Goal: Task Accomplishment & Management: Manage account settings

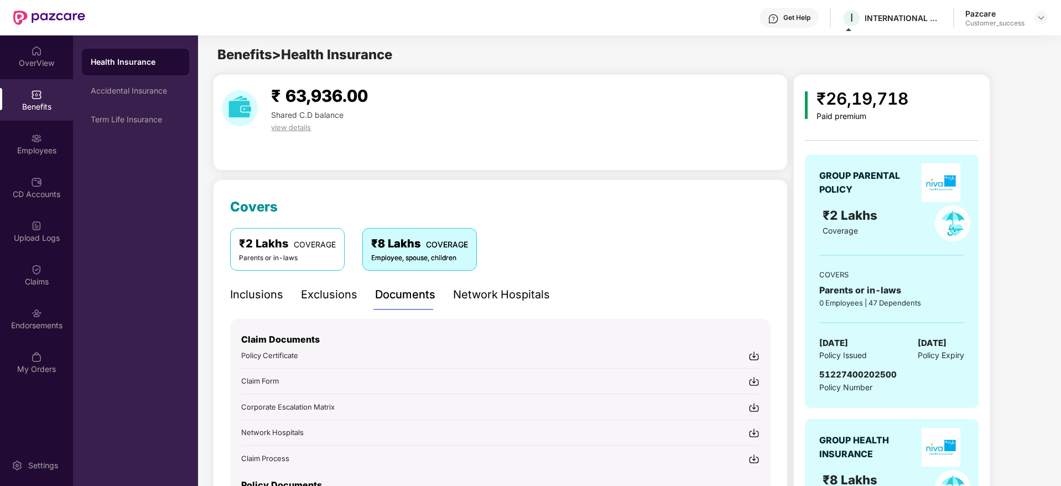
scroll to position [199, 0]
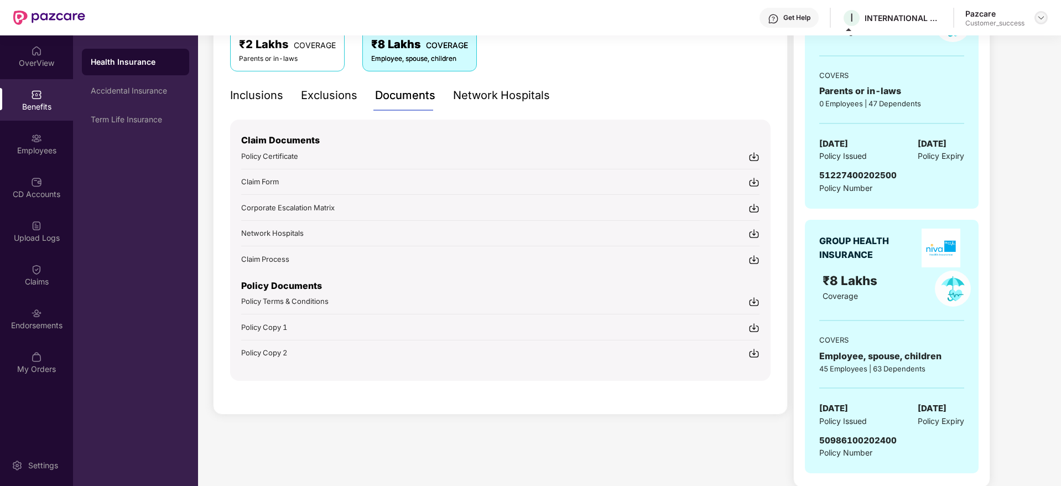
click at [1042, 15] on img at bounding box center [1040, 17] width 9 height 9
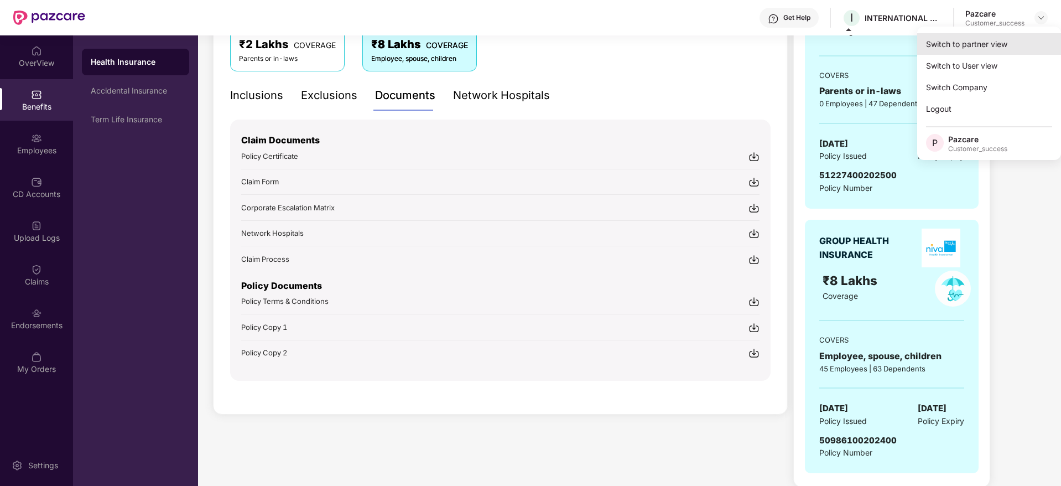
click at [989, 44] on div "Switch to partner view" at bounding box center [989, 44] width 144 height 22
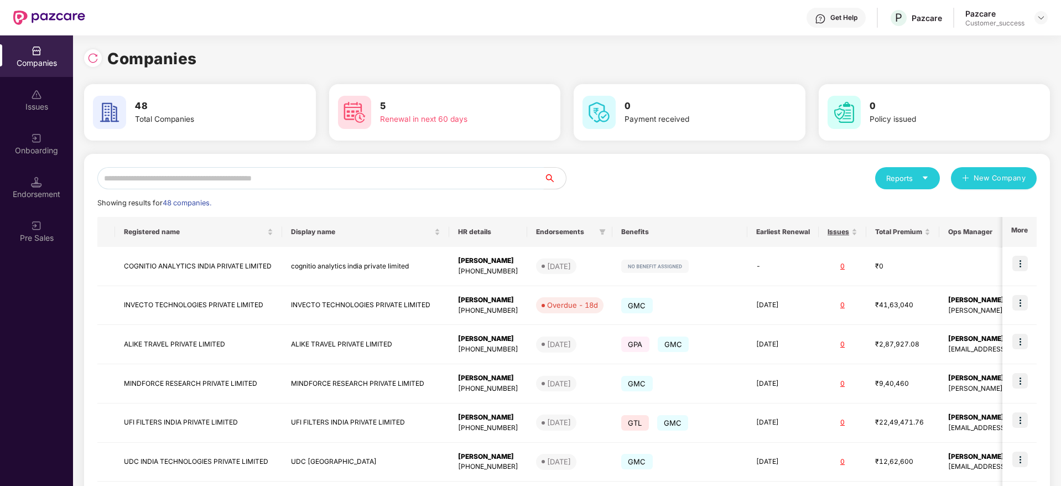
click at [300, 177] on input "text" at bounding box center [320, 178] width 446 height 22
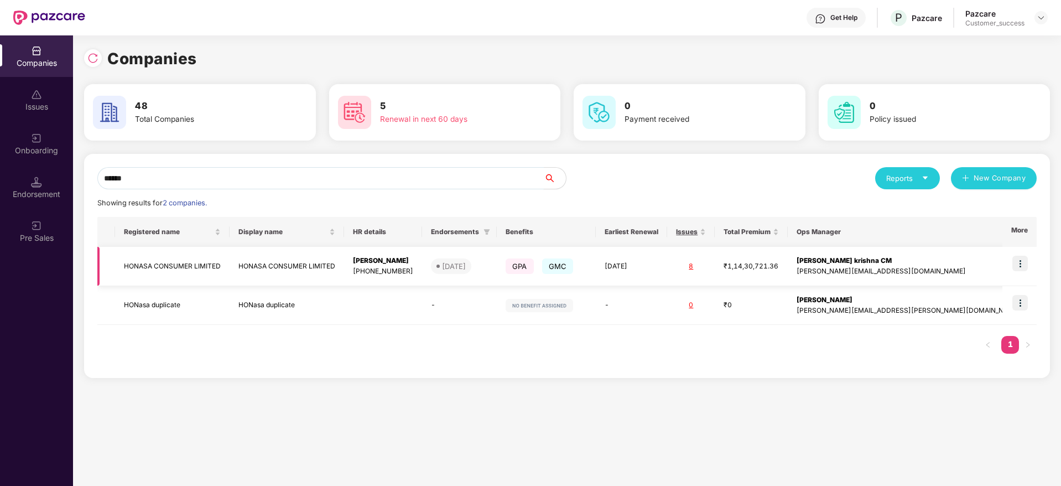
type input "******"
click at [1022, 267] on img at bounding box center [1019, 263] width 15 height 15
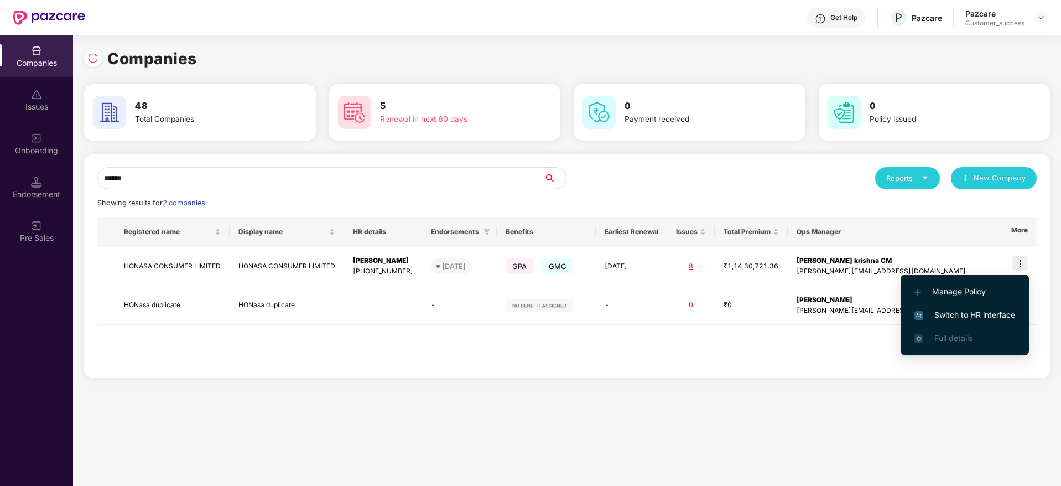
click at [949, 316] on span "Switch to HR interface" at bounding box center [964, 315] width 101 height 12
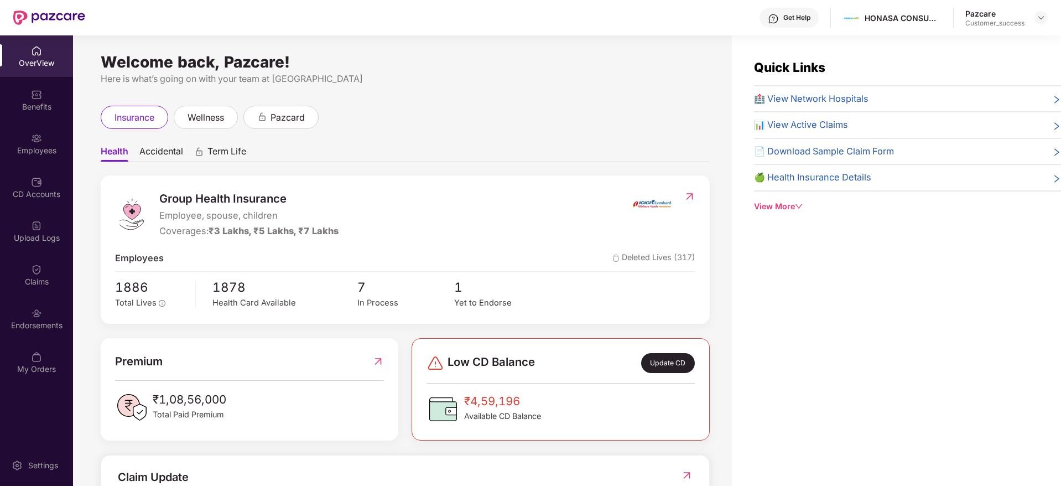
click at [42, 136] on div "Employees" at bounding box center [36, 143] width 73 height 41
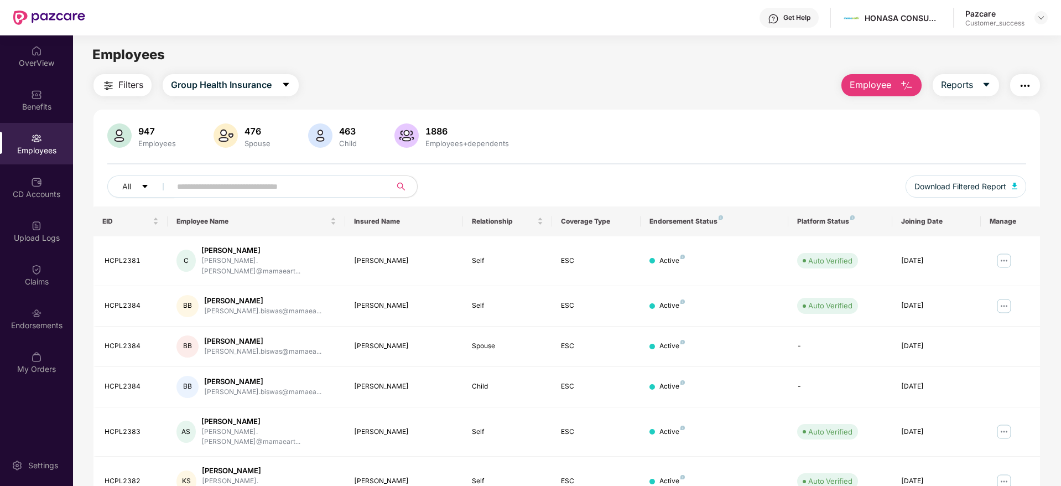
click at [128, 89] on span "Filters" at bounding box center [130, 85] width 25 height 14
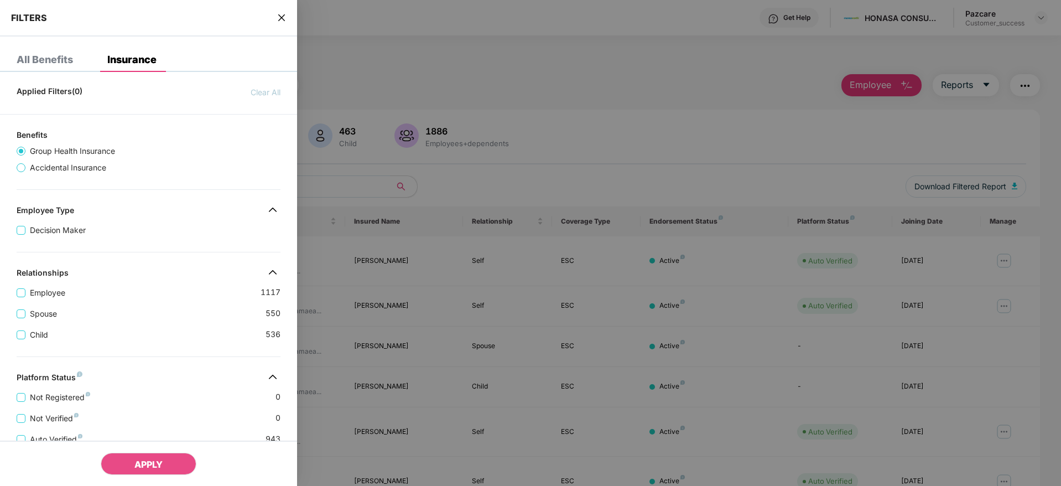
click at [138, 301] on div "Spouse 550" at bounding box center [149, 309] width 264 height 21
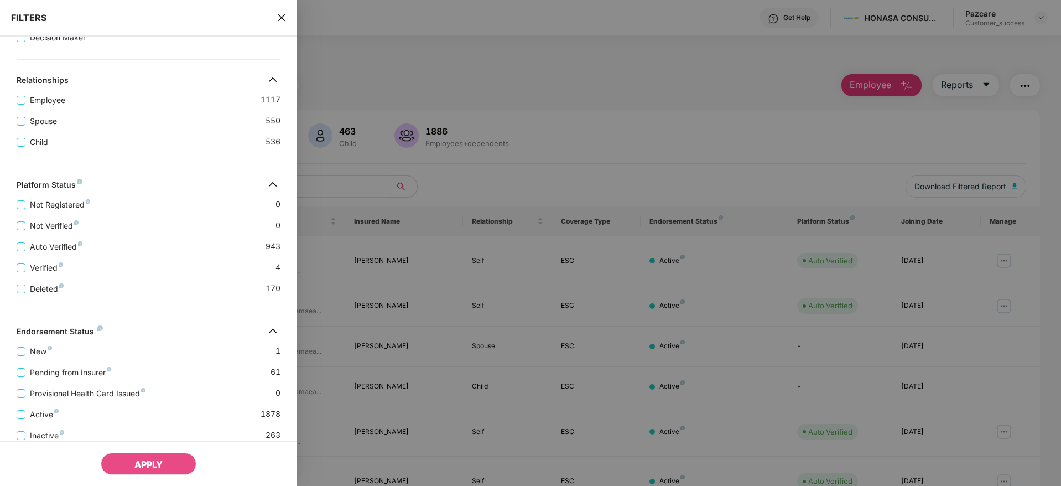
scroll to position [231, 0]
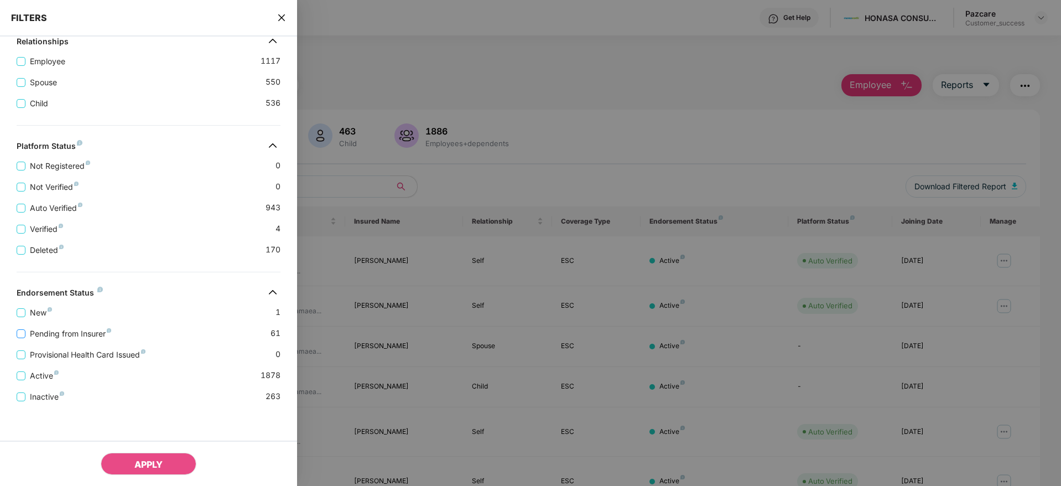
click at [43, 330] on span "Pending from Insurer" at bounding box center [70, 333] width 90 height 12
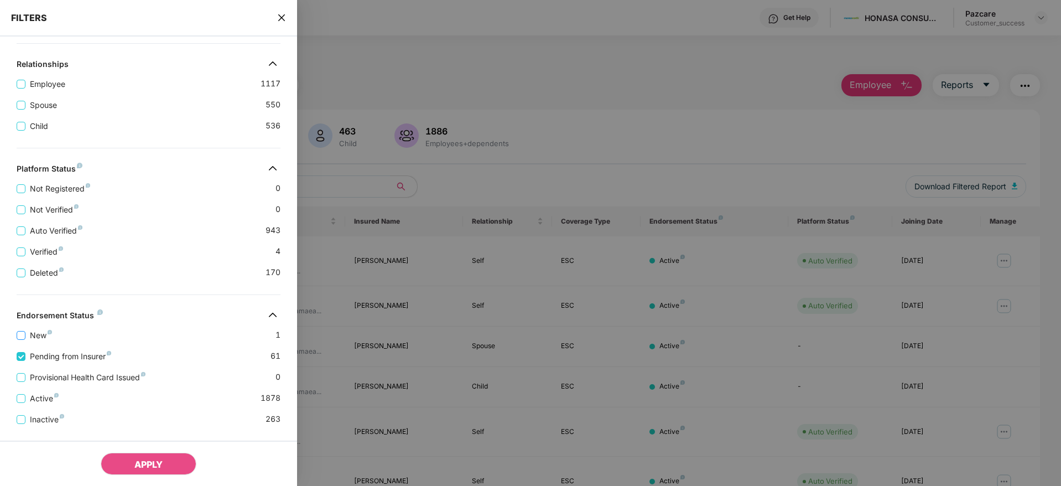
click at [36, 333] on span "New" at bounding box center [40, 335] width 31 height 12
click at [45, 398] on span "Active" at bounding box center [44, 398] width 38 height 12
click at [143, 460] on span "APPLY" at bounding box center [148, 463] width 28 height 11
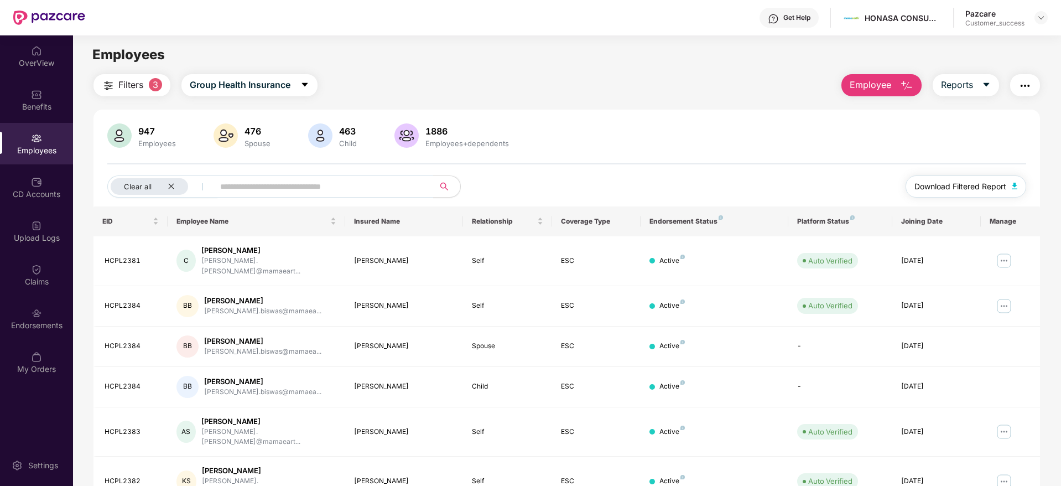
click at [968, 185] on span "Download Filtered Report" at bounding box center [960, 186] width 92 height 12
click at [172, 184] on icon "close" at bounding box center [171, 186] width 7 height 7
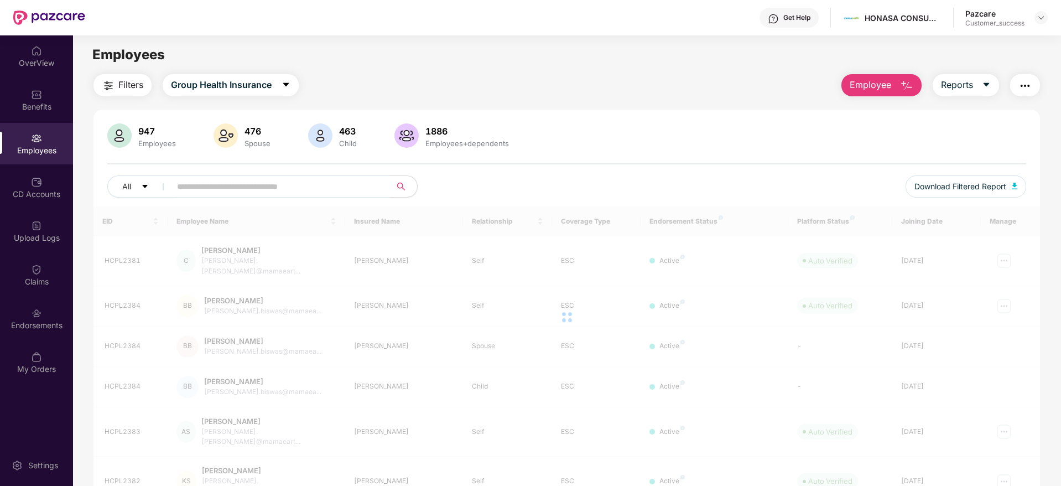
click at [172, 184] on span at bounding box center [277, 186] width 227 height 22
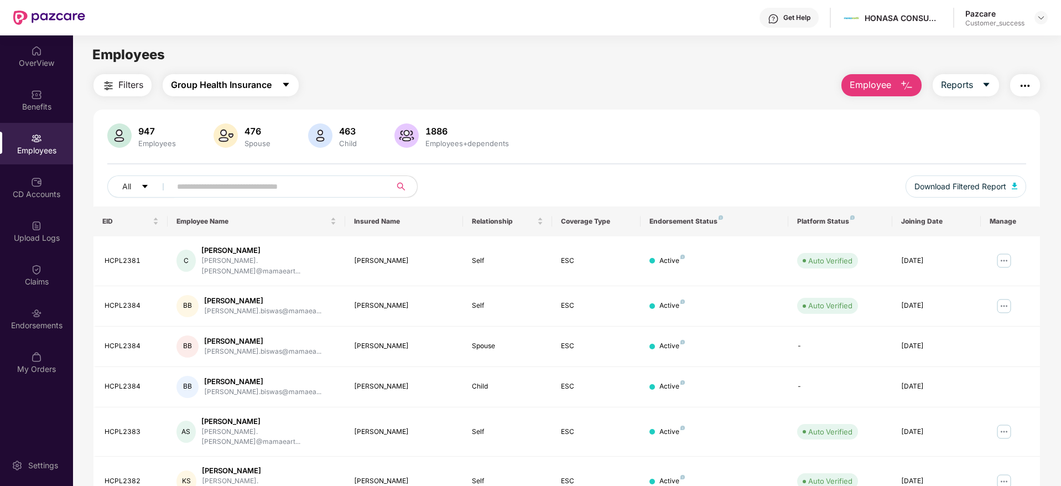
click at [267, 86] on span "Group Health Insurance" at bounding box center [221, 85] width 101 height 14
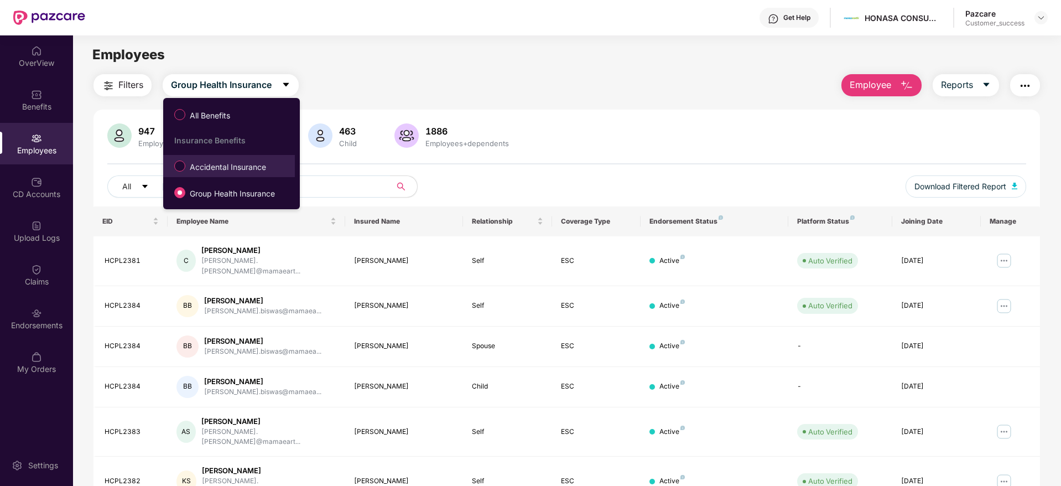
click at [221, 167] on span "Accidental Insurance" at bounding box center [227, 167] width 85 height 12
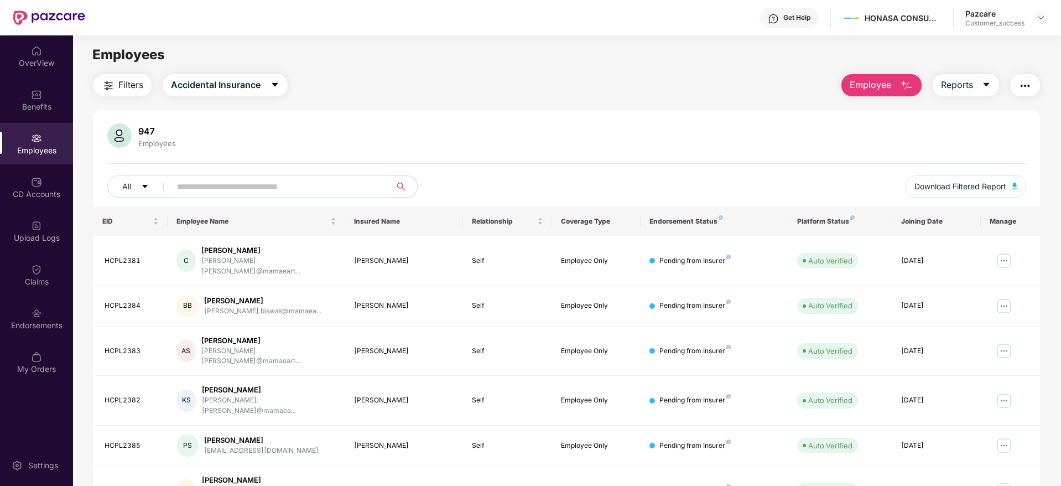
click at [126, 85] on span "Filters" at bounding box center [130, 85] width 25 height 14
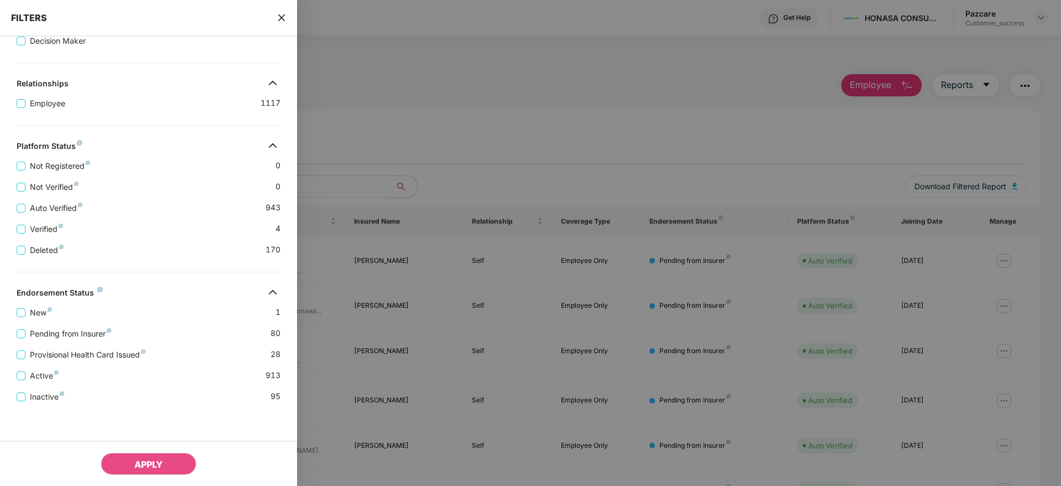
scroll to position [189, 0]
click at [154, 299] on div "New 1" at bounding box center [149, 308] width 264 height 21
click at [39, 315] on span "New" at bounding box center [40, 312] width 31 height 12
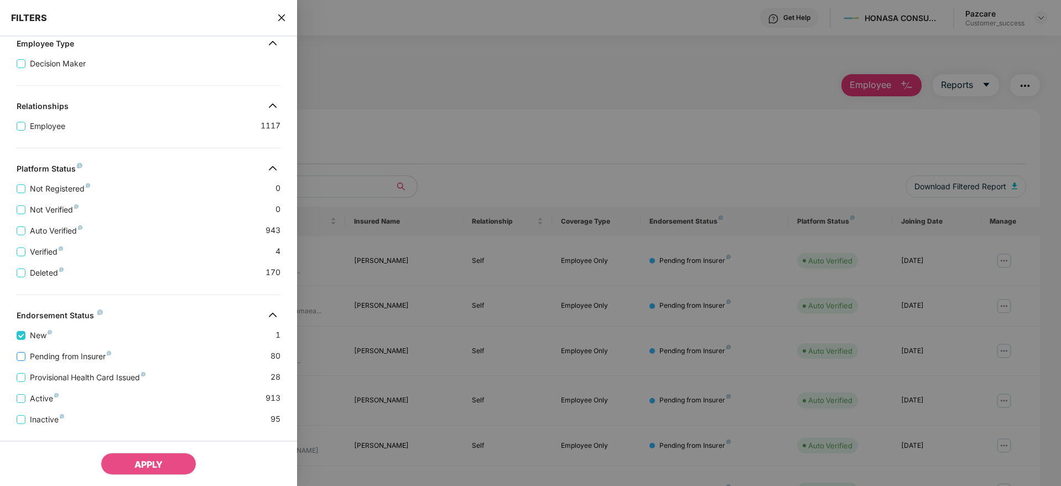
click at [54, 354] on span "Pending from Insurer" at bounding box center [70, 356] width 90 height 12
click at [54, 380] on span "Provisional Health Card Issued" at bounding box center [87, 377] width 124 height 12
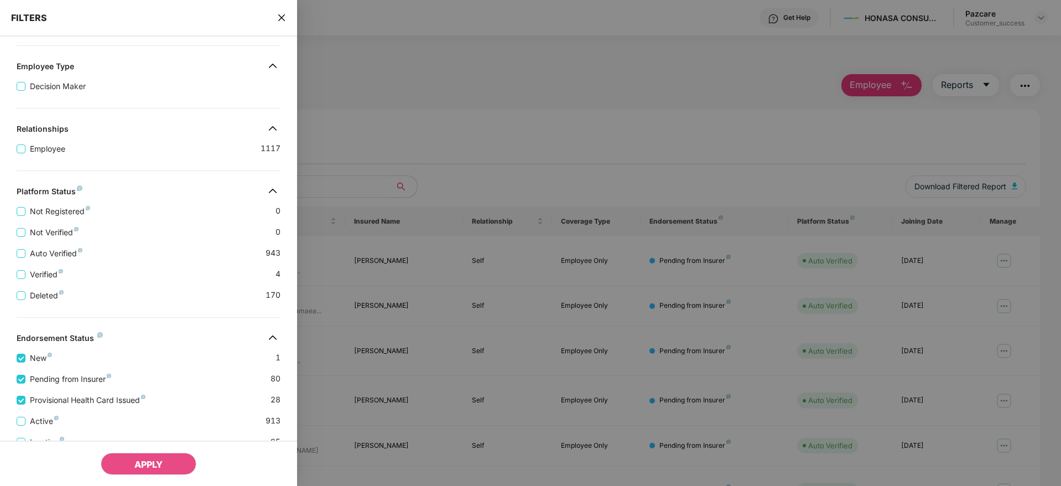
click at [33, 427] on div "Inactive 95" at bounding box center [149, 437] width 264 height 21
click at [28, 419] on span "Active" at bounding box center [44, 421] width 38 height 12
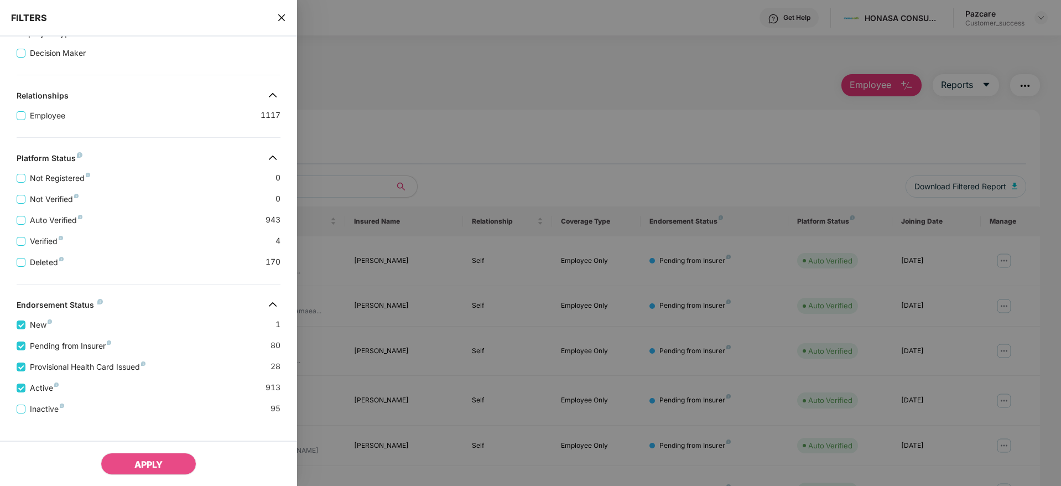
scroll to position [234, 0]
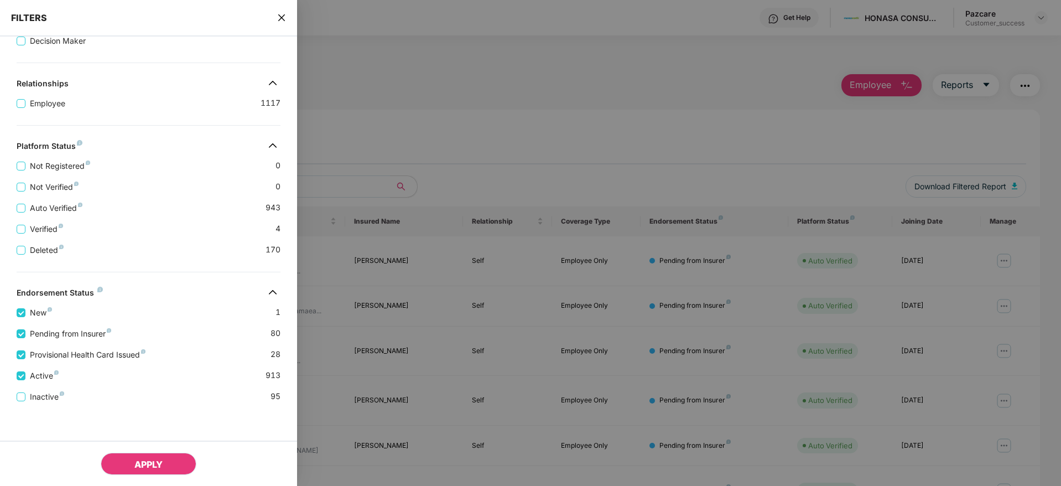
click at [150, 461] on span "APPLY" at bounding box center [148, 463] width 28 height 11
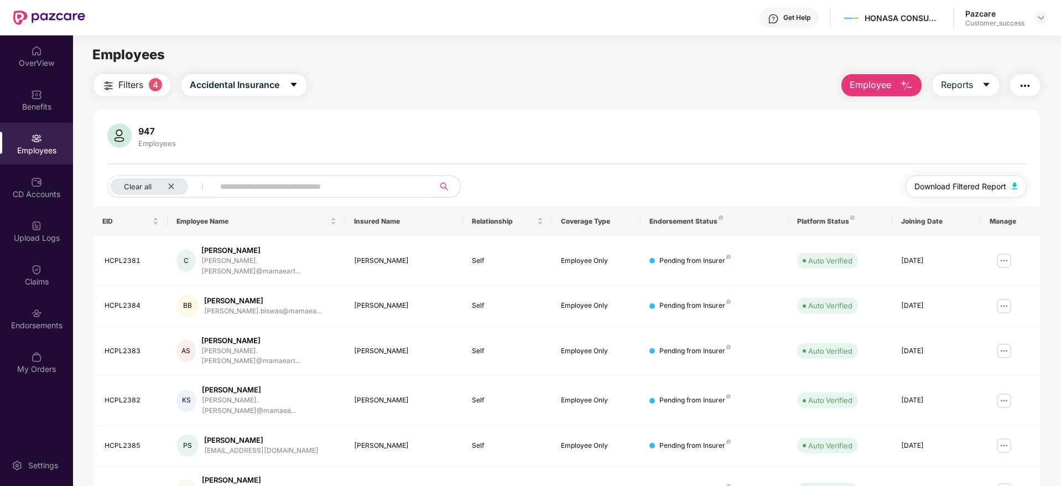
click at [954, 183] on span "Download Filtered Report" at bounding box center [960, 186] width 92 height 12
click at [173, 187] on icon "close" at bounding box center [171, 187] width 6 height 6
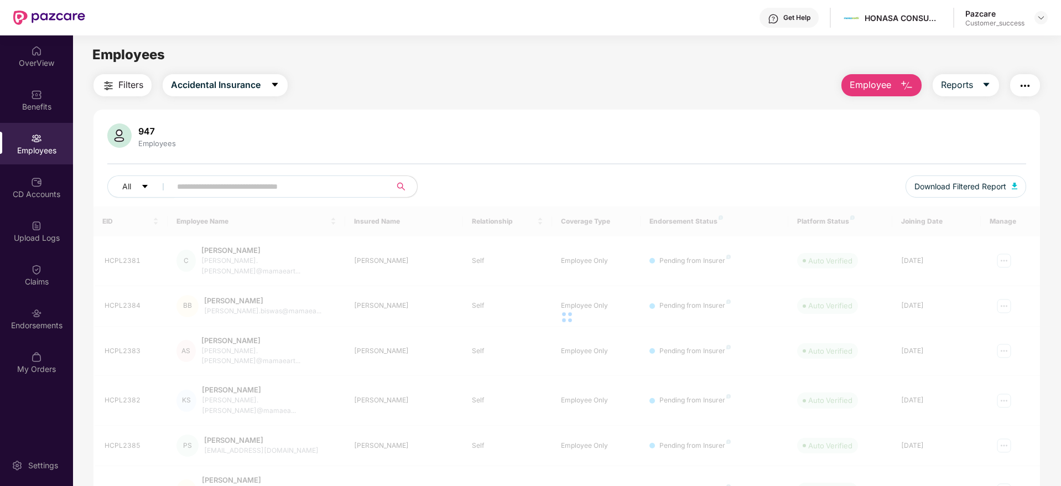
click at [135, 88] on span "Filters" at bounding box center [130, 85] width 25 height 14
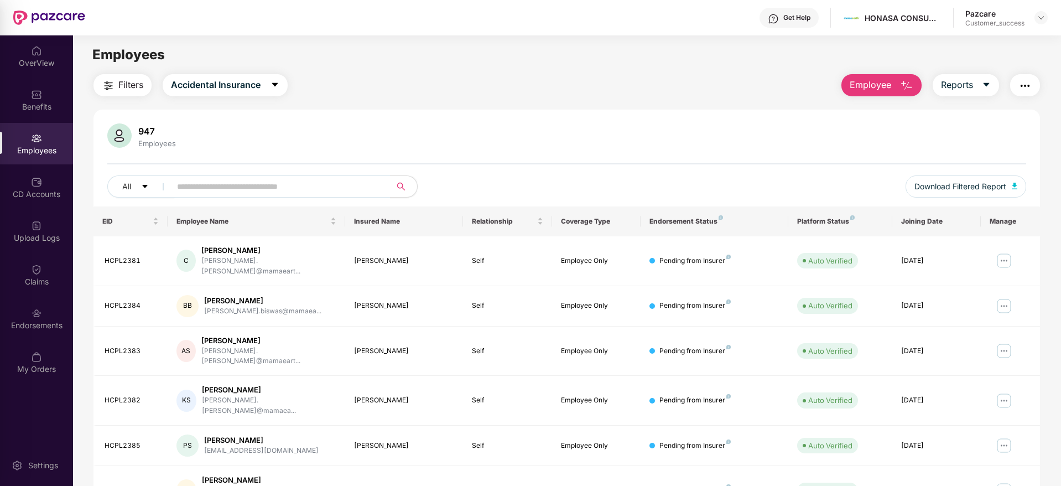
scroll to position [189, 0]
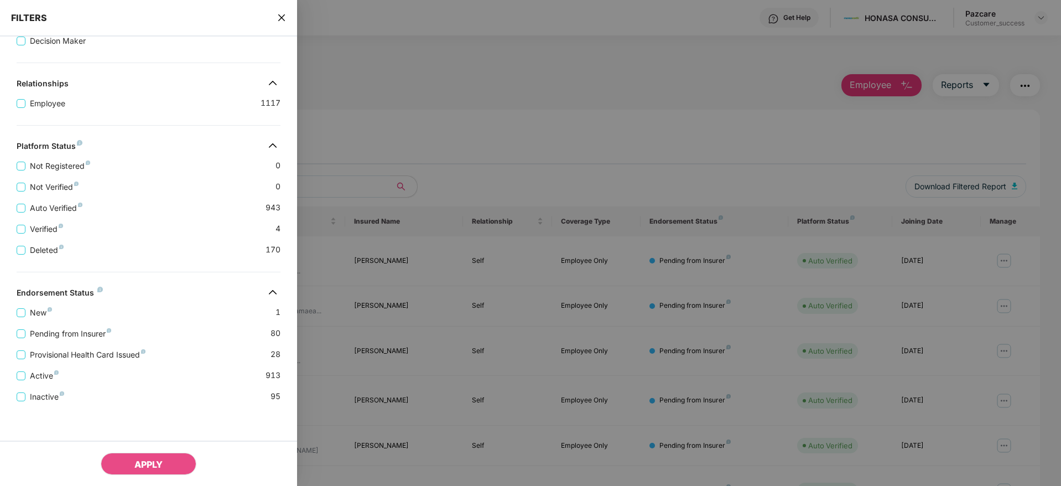
click at [280, 19] on icon "close" at bounding box center [281, 17] width 7 height 7
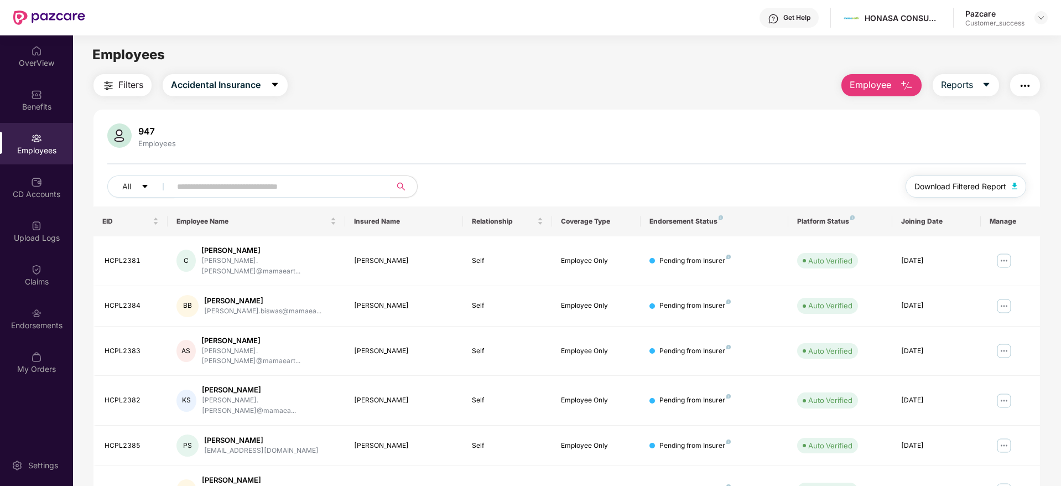
click at [933, 186] on span "Download Filtered Report" at bounding box center [960, 186] width 92 height 12
click at [247, 88] on span "Accidental Insurance" at bounding box center [216, 85] width 90 height 14
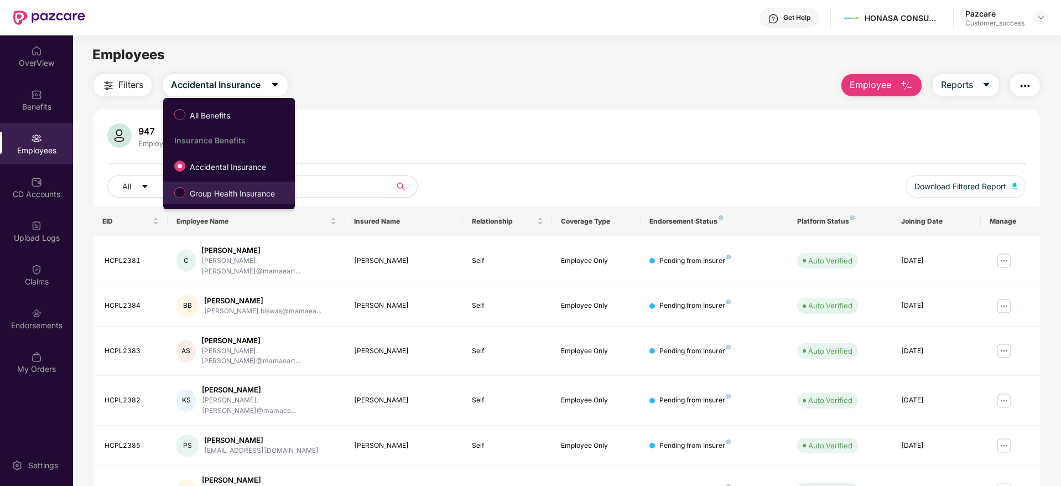
click at [213, 189] on span "Group Health Insurance" at bounding box center [232, 193] width 94 height 12
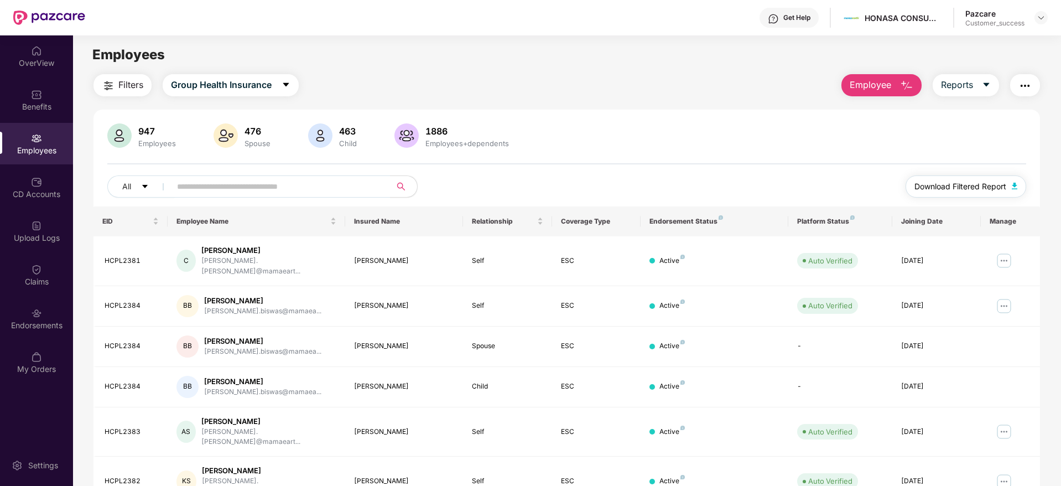
click at [973, 182] on span "Download Filtered Report" at bounding box center [960, 186] width 92 height 12
click at [247, 183] on input "text" at bounding box center [276, 186] width 199 height 17
click at [1038, 20] on img at bounding box center [1040, 17] width 9 height 9
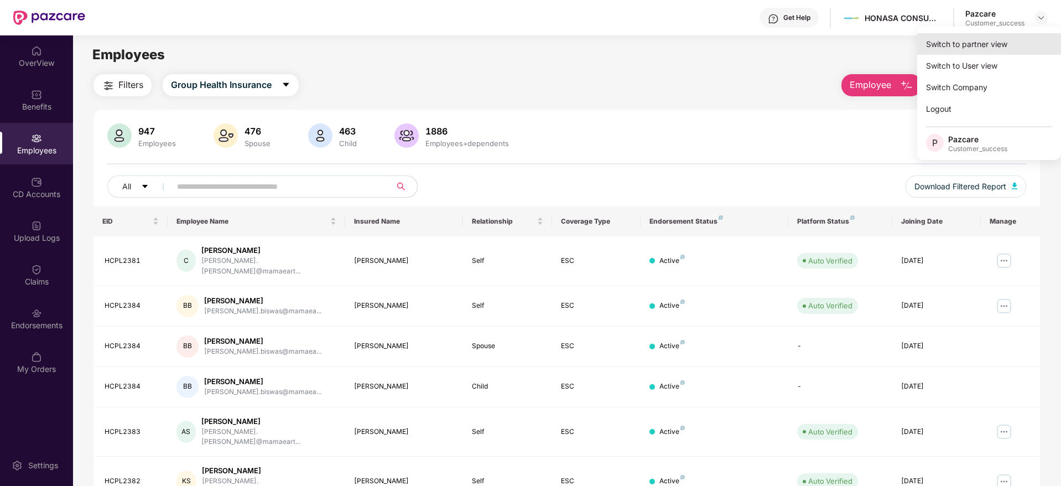
click at [991, 44] on div "Switch to partner view" at bounding box center [989, 44] width 144 height 22
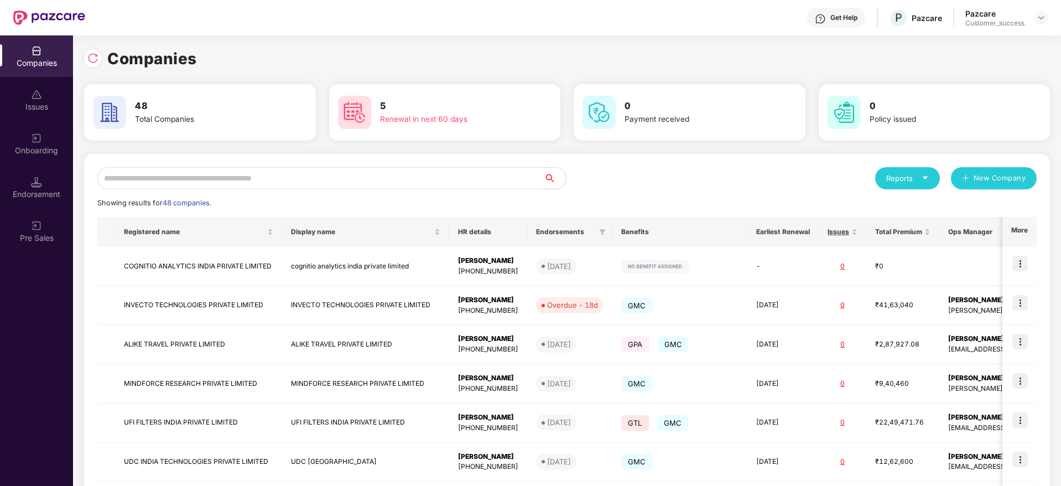
click at [257, 180] on input "text" at bounding box center [320, 178] width 446 height 22
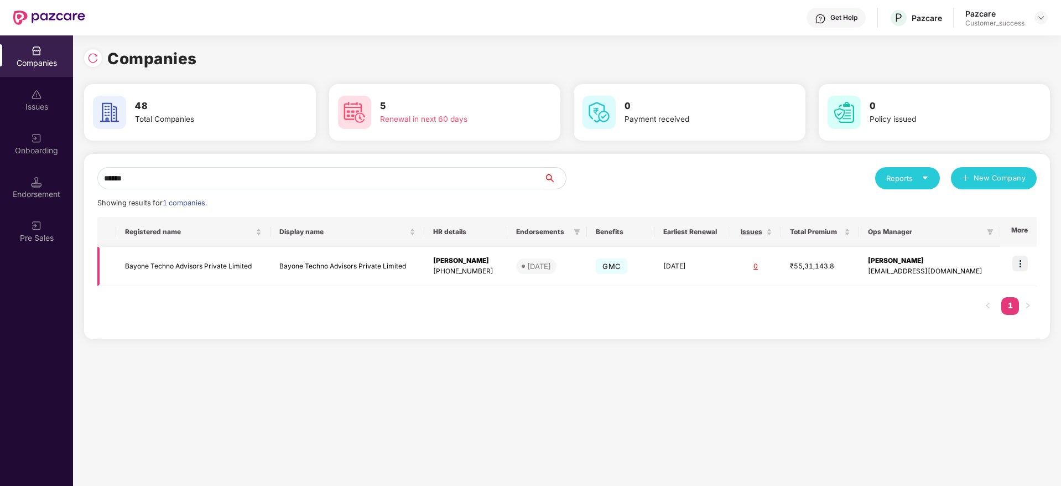
type input "******"
click at [1024, 263] on img at bounding box center [1019, 263] width 15 height 15
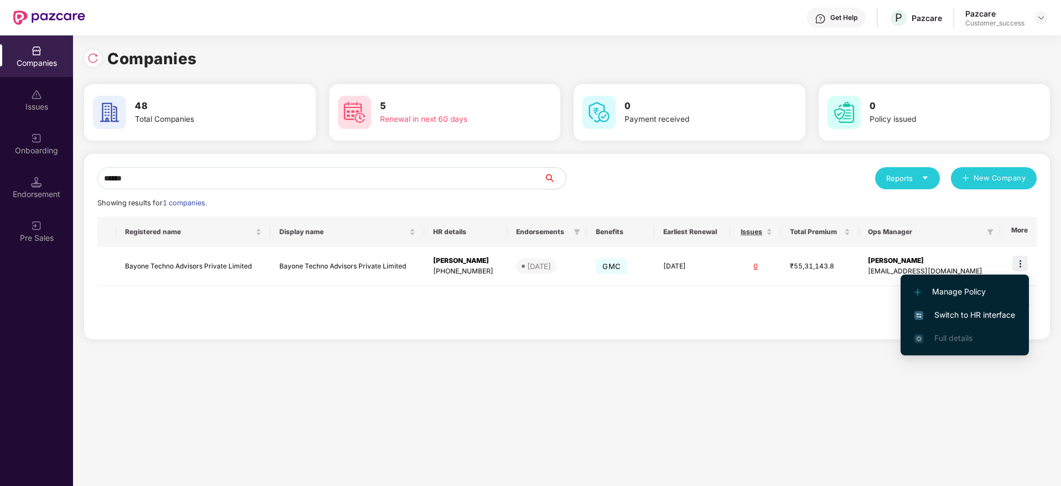
click at [964, 313] on span "Switch to HR interface" at bounding box center [964, 315] width 101 height 12
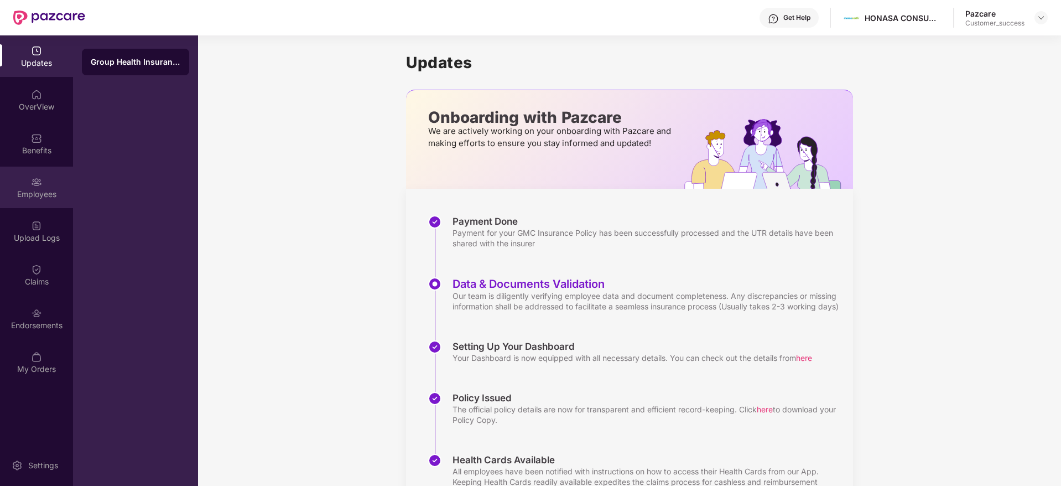
click at [37, 190] on div "Employees" at bounding box center [36, 194] width 73 height 11
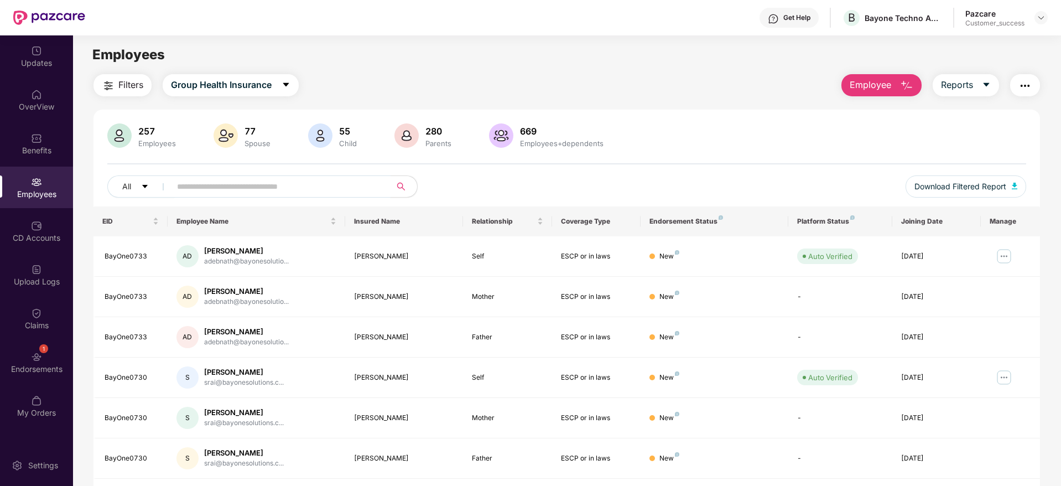
click at [253, 183] on input "text" at bounding box center [276, 186] width 199 height 17
paste input "**********"
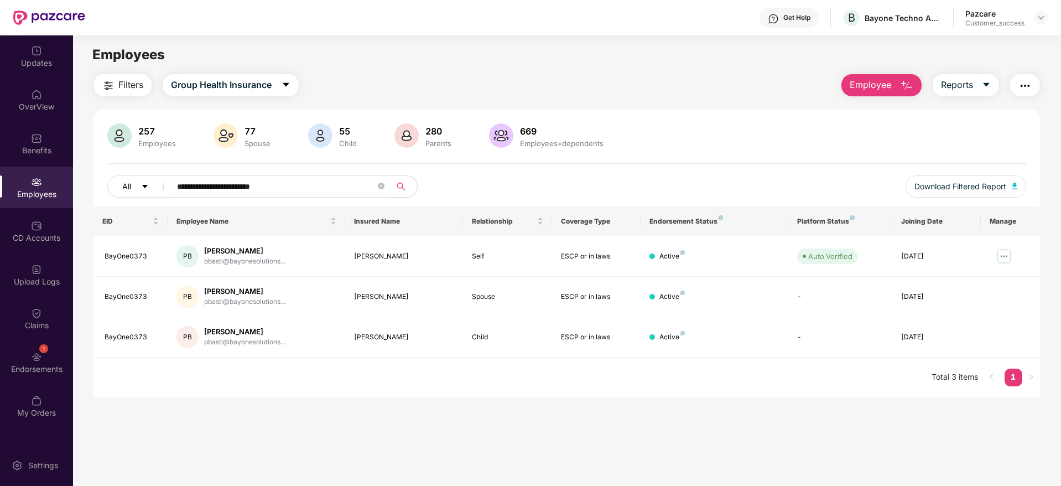
drag, startPoint x: 304, startPoint y: 186, endPoint x: 153, endPoint y: 184, distance: 151.0
click at [153, 184] on div "**********" at bounding box center [375, 186] width 536 height 22
paste input "********"
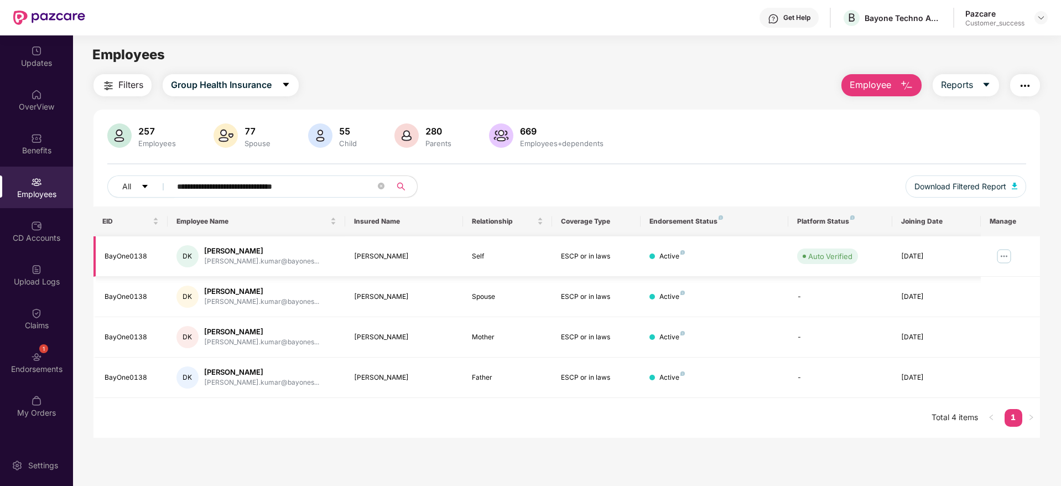
click at [1002, 260] on img at bounding box center [1004, 256] width 18 height 18
click at [340, 189] on input "**********" at bounding box center [276, 186] width 199 height 17
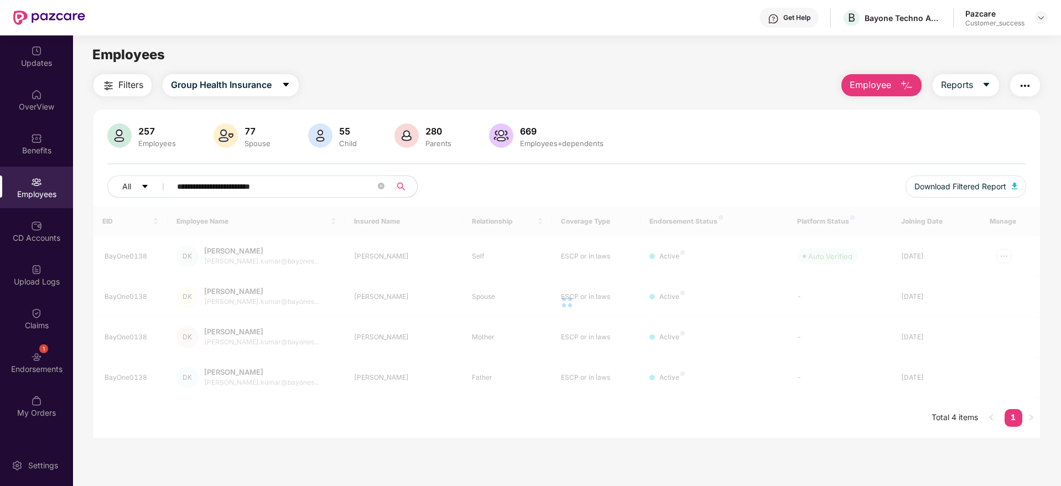
click at [340, 189] on input "**********" at bounding box center [276, 186] width 199 height 17
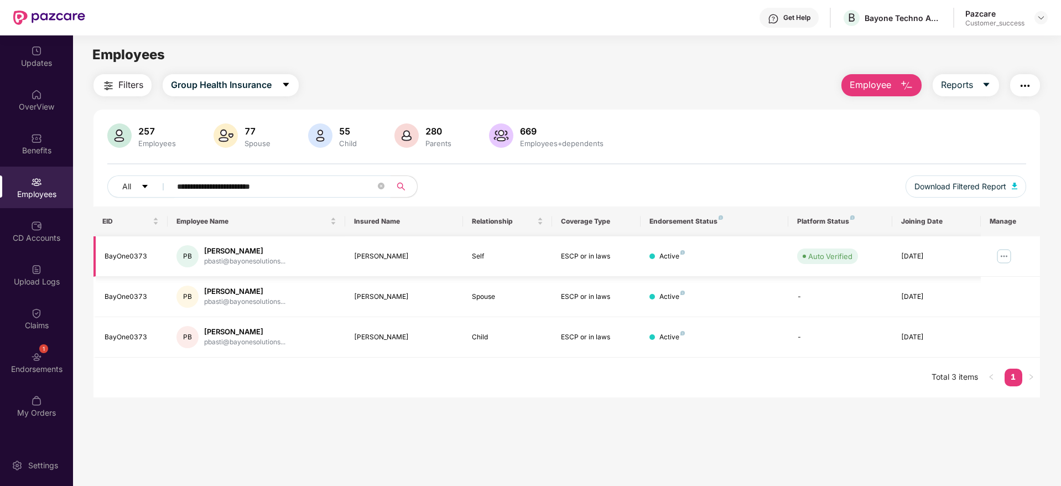
type input "**********"
click at [1002, 259] on img at bounding box center [1004, 256] width 18 height 18
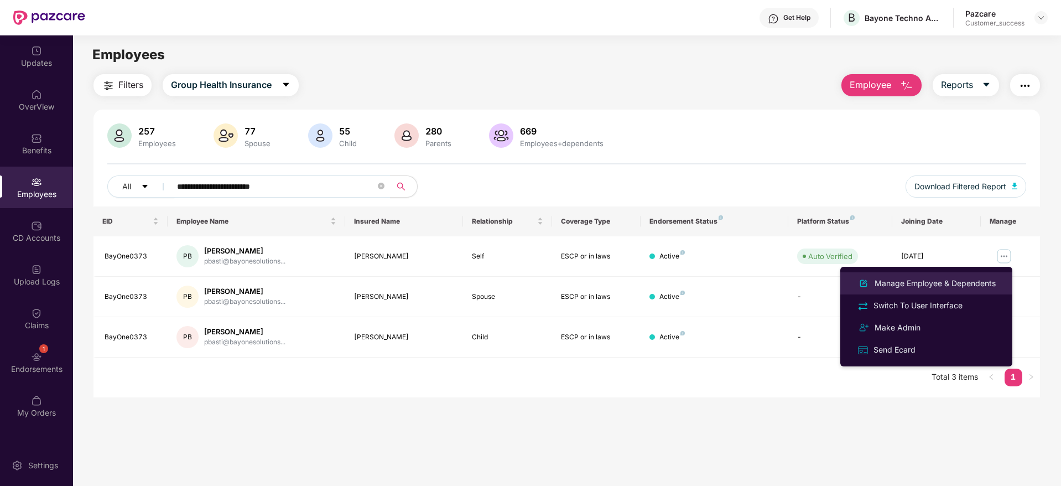
click at [930, 288] on div "Manage Employee & Dependents" at bounding box center [935, 283] width 126 height 12
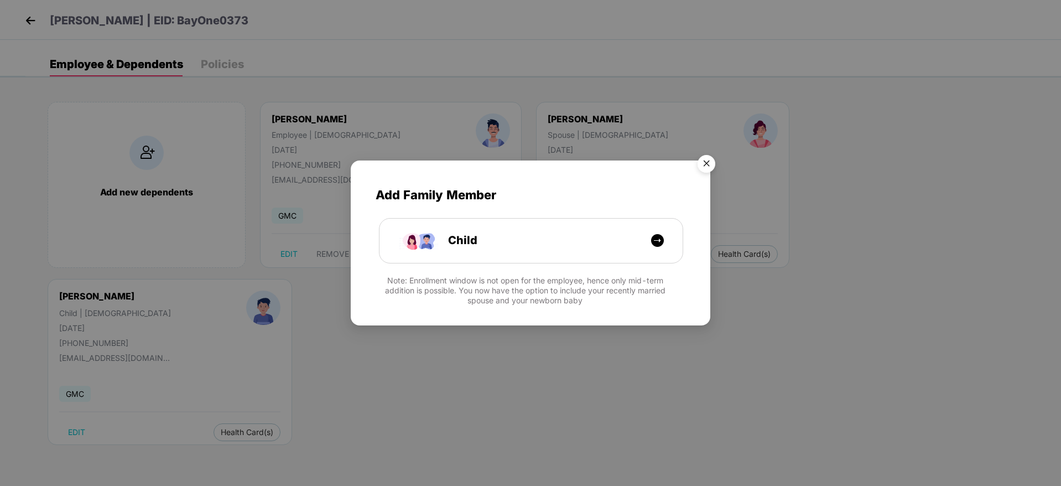
click at [708, 159] on img "Close" at bounding box center [706, 165] width 31 height 31
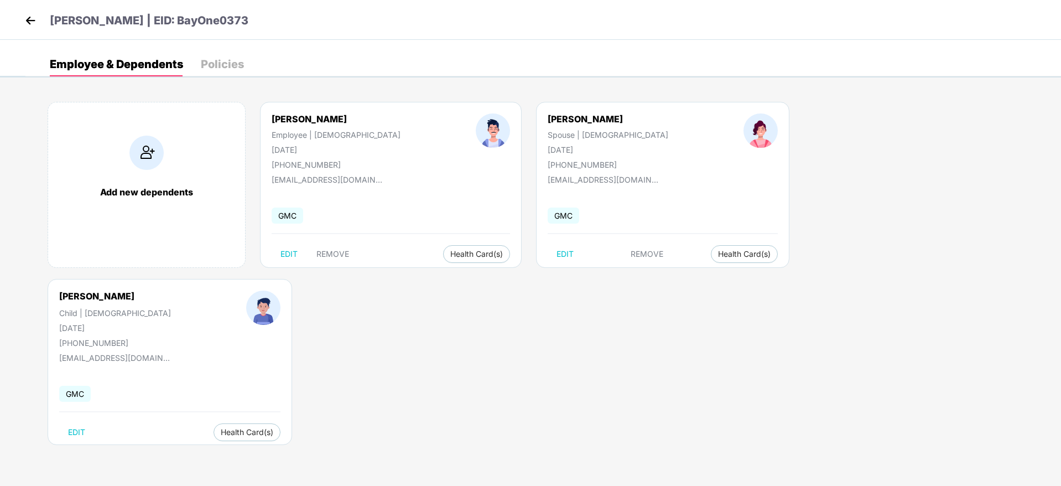
click at [29, 24] on img at bounding box center [30, 20] width 17 height 17
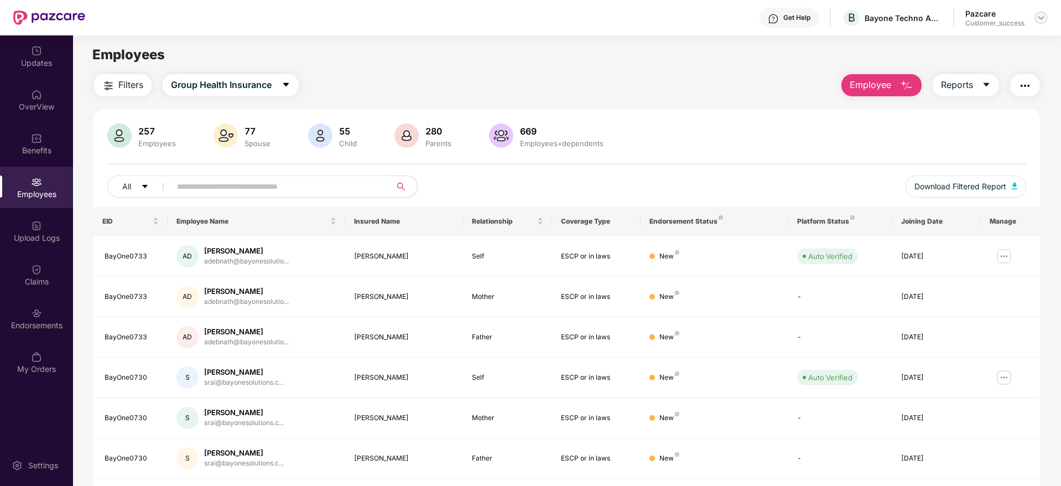
click at [1037, 14] on img at bounding box center [1040, 17] width 9 height 9
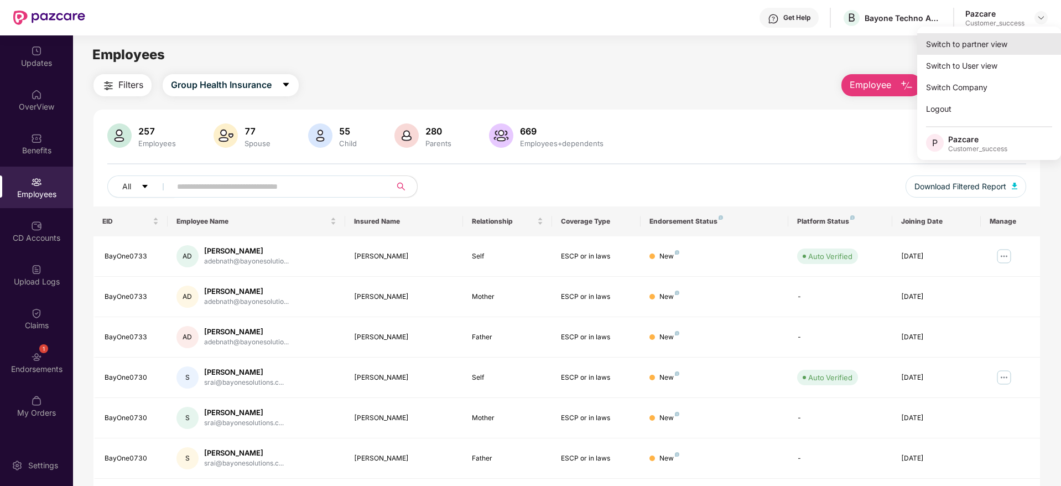
click at [973, 41] on div "Switch to partner view" at bounding box center [989, 44] width 144 height 22
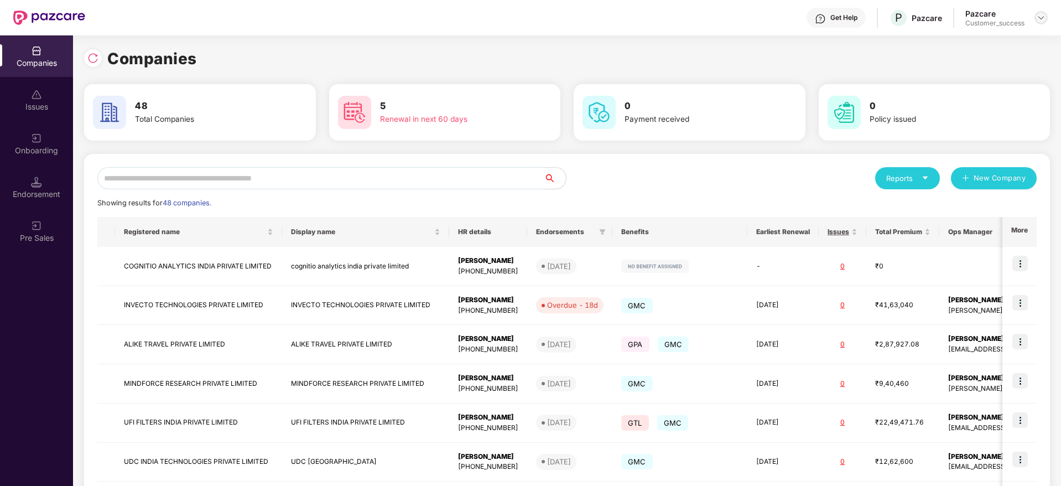
click at [1044, 15] on img at bounding box center [1040, 17] width 9 height 9
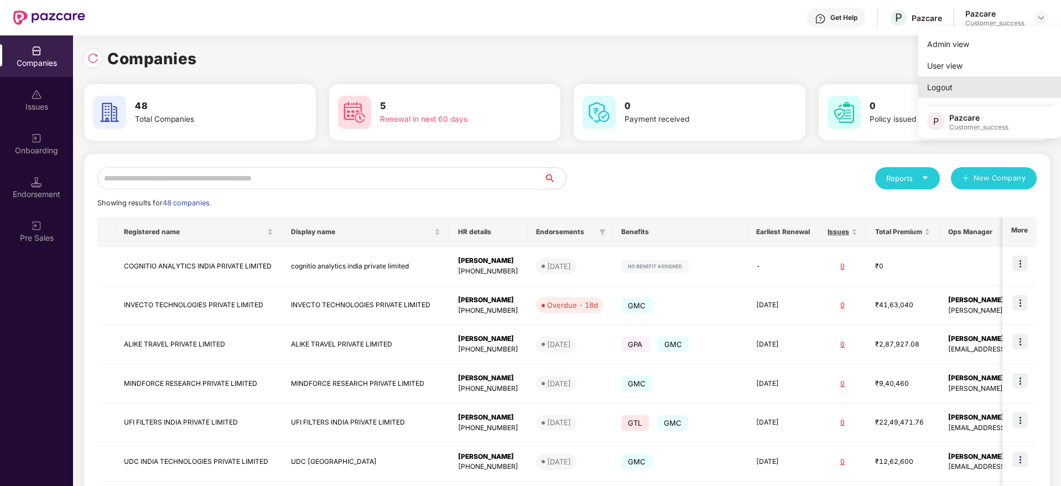
click at [947, 91] on div "Logout" at bounding box center [990, 87] width 144 height 22
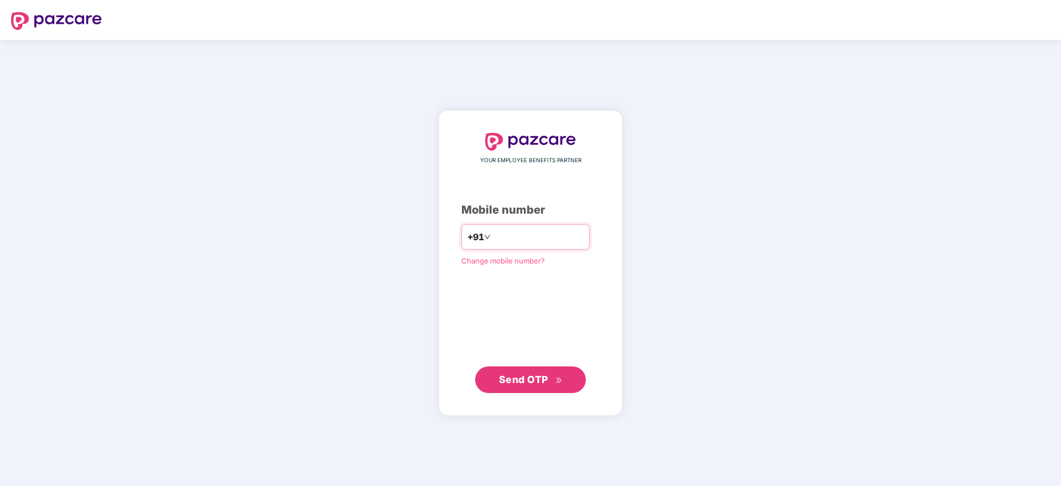
click at [493, 238] on input "number" at bounding box center [538, 237] width 91 height 18
type input "**********"
click at [523, 376] on span "Send OTP" at bounding box center [523, 379] width 49 height 12
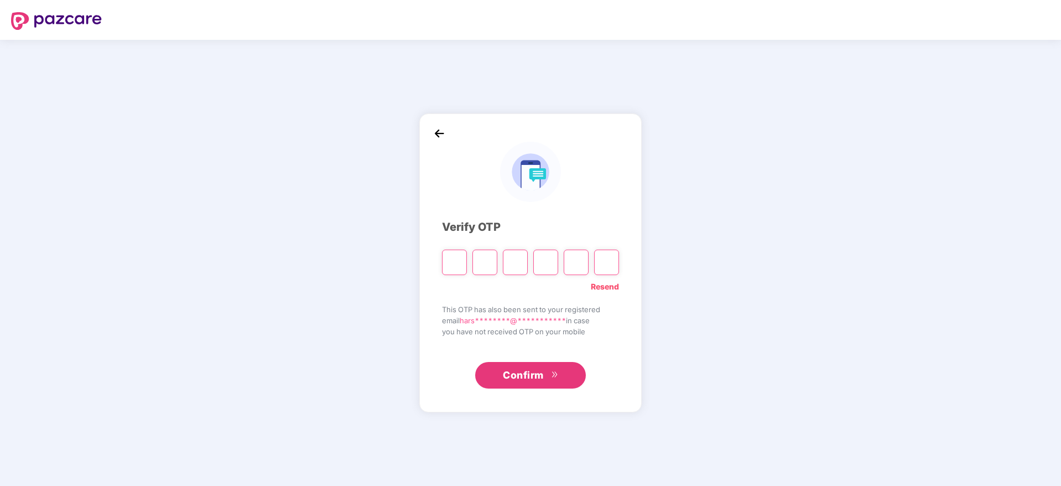
click at [456, 262] on input "Please enter verification code. Digit 1" at bounding box center [454, 261] width 25 height 25
click at [458, 260] on input "Please enter verification code. Digit 1" at bounding box center [454, 261] width 25 height 25
paste input "*"
type input "*"
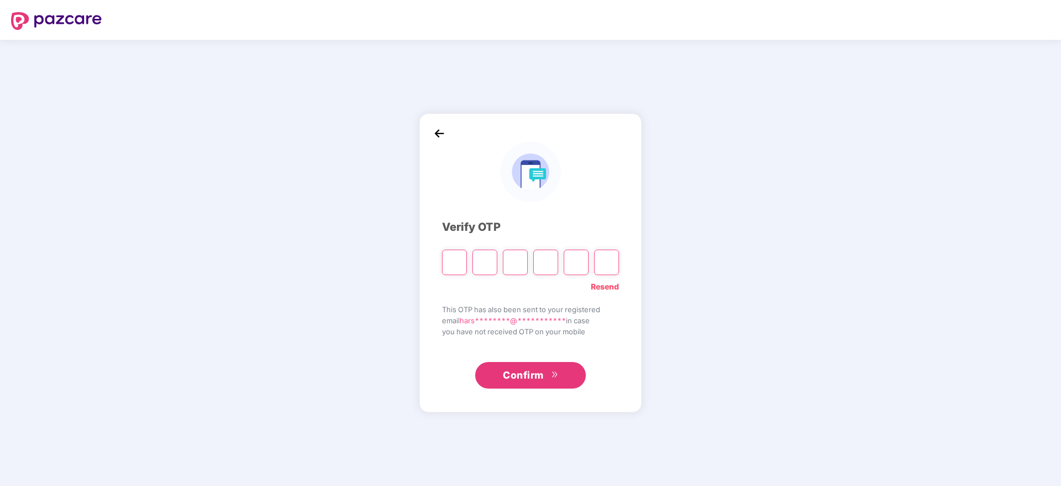
type input "*"
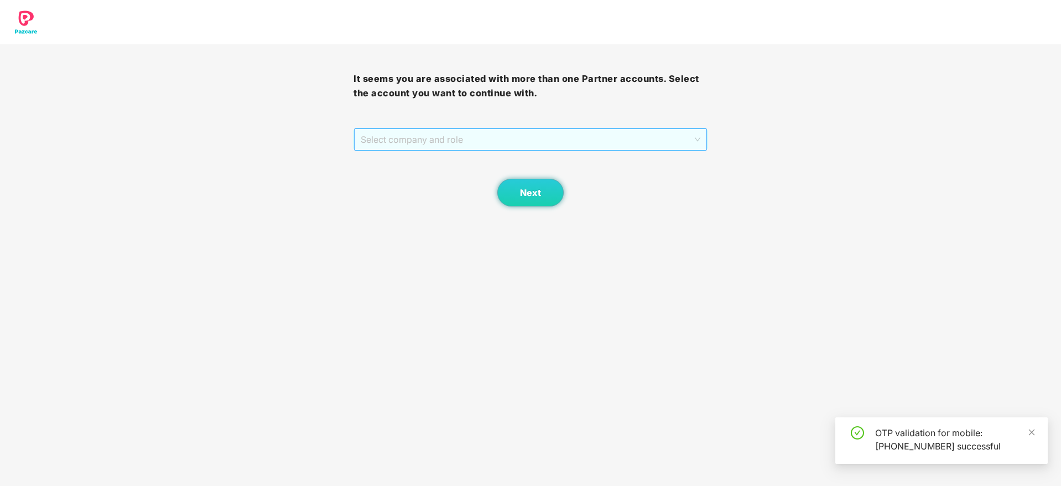
click at [465, 148] on span "Select company and role" at bounding box center [530, 139] width 339 height 21
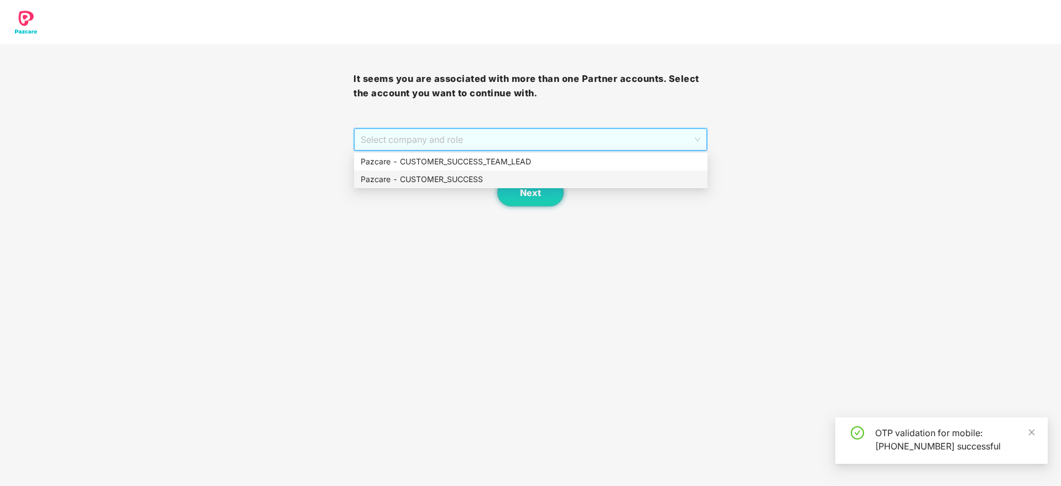
click at [451, 183] on div "Pazcare - CUSTOMER_SUCCESS" at bounding box center [531, 179] width 340 height 12
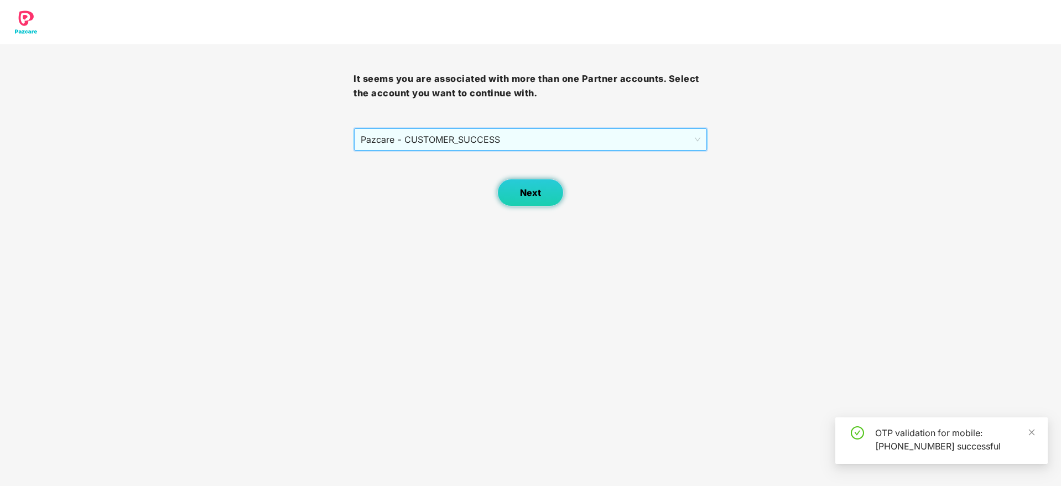
click at [535, 186] on button "Next" at bounding box center [530, 193] width 66 height 28
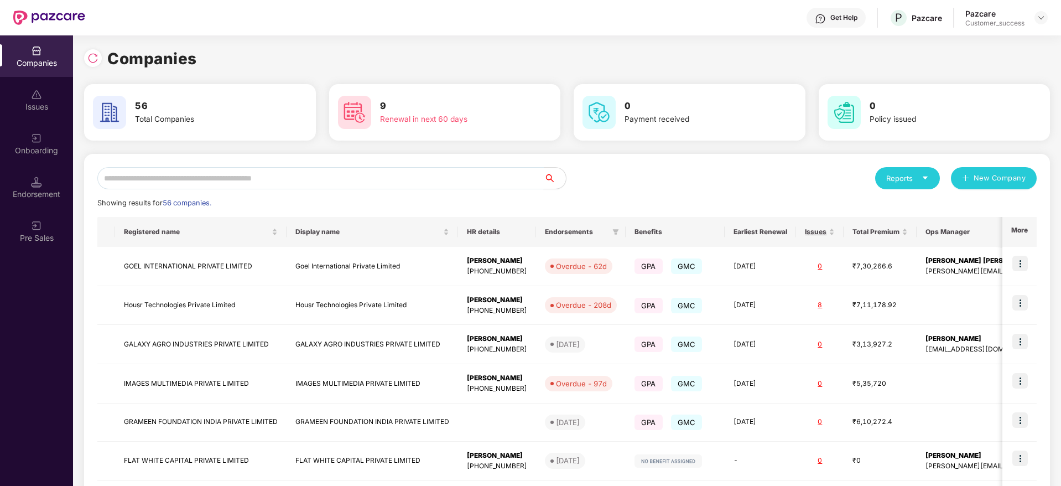
click at [332, 178] on input "text" at bounding box center [320, 178] width 446 height 22
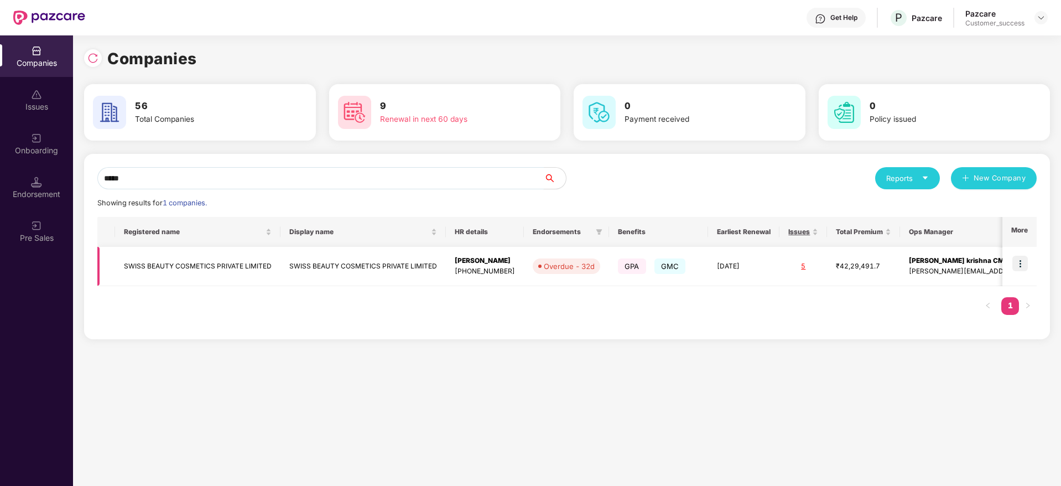
type input "*****"
click at [1018, 265] on img at bounding box center [1019, 263] width 15 height 15
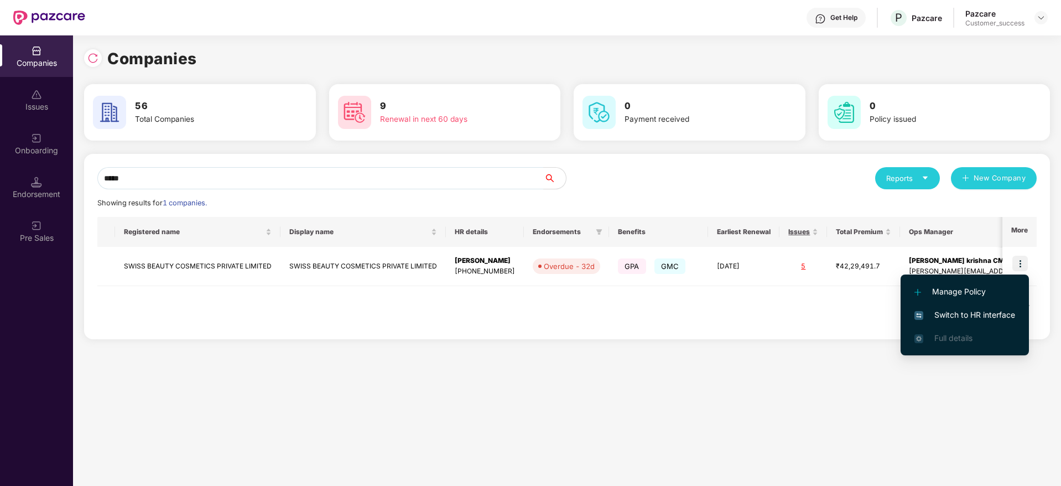
click at [965, 312] on span "Switch to HR interface" at bounding box center [964, 315] width 101 height 12
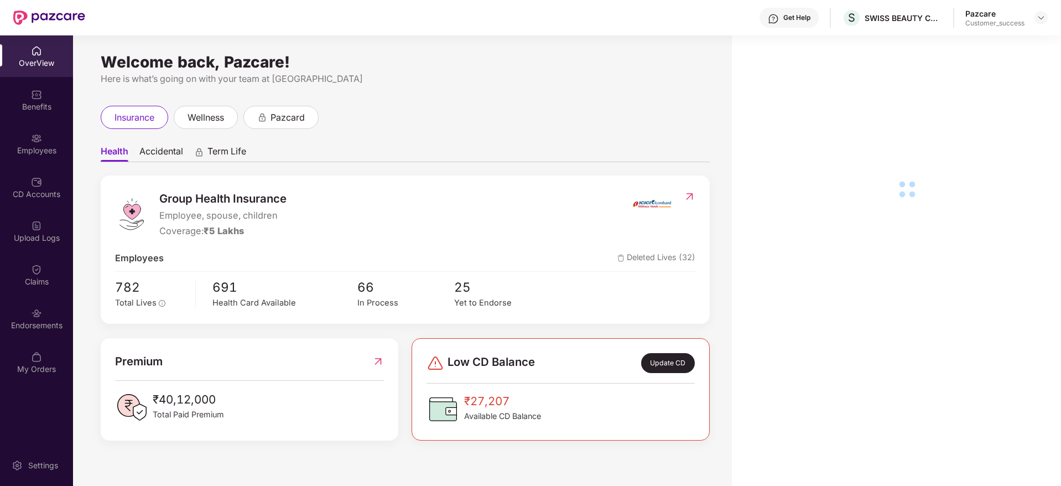
click at [34, 144] on div "Employees" at bounding box center [36, 143] width 73 height 41
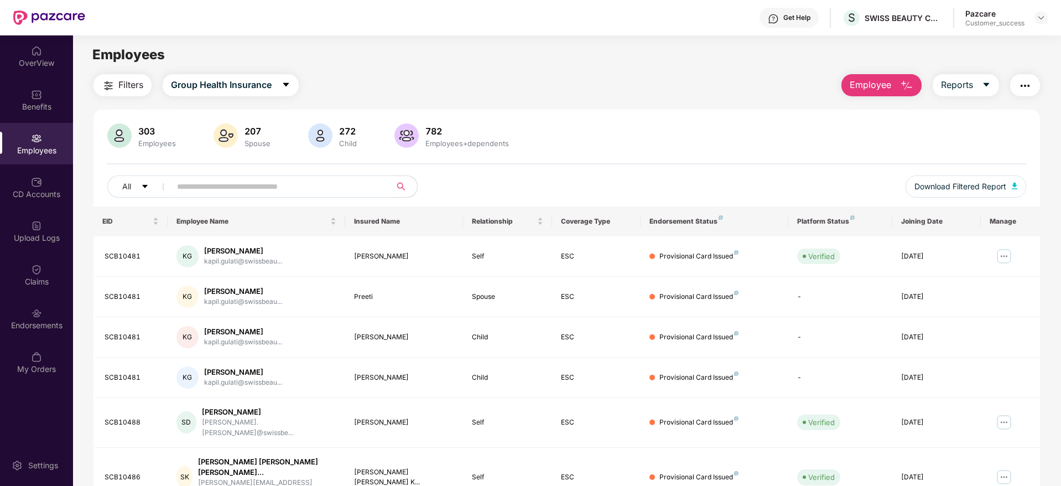
click at [118, 83] on span "Filters" at bounding box center [130, 85] width 25 height 14
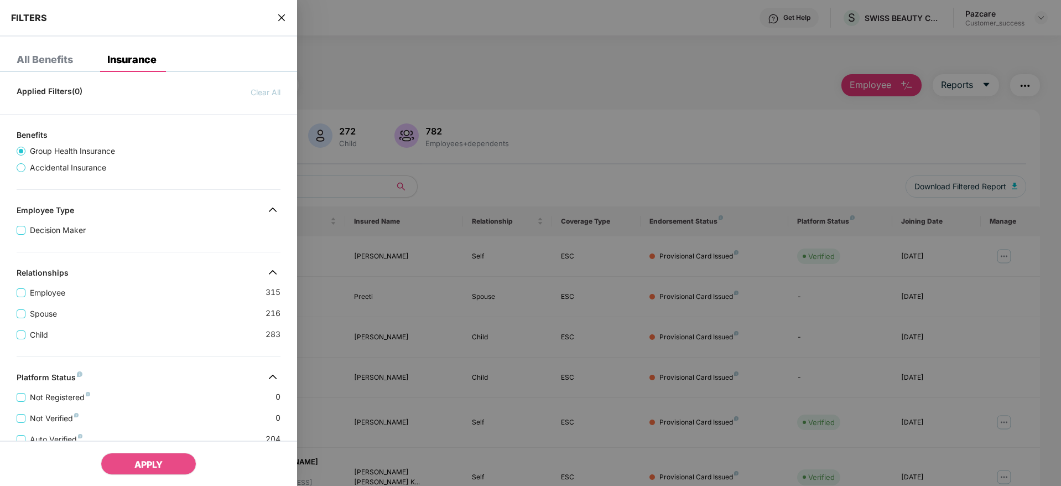
click at [157, 299] on div "Spouse 216" at bounding box center [149, 309] width 264 height 21
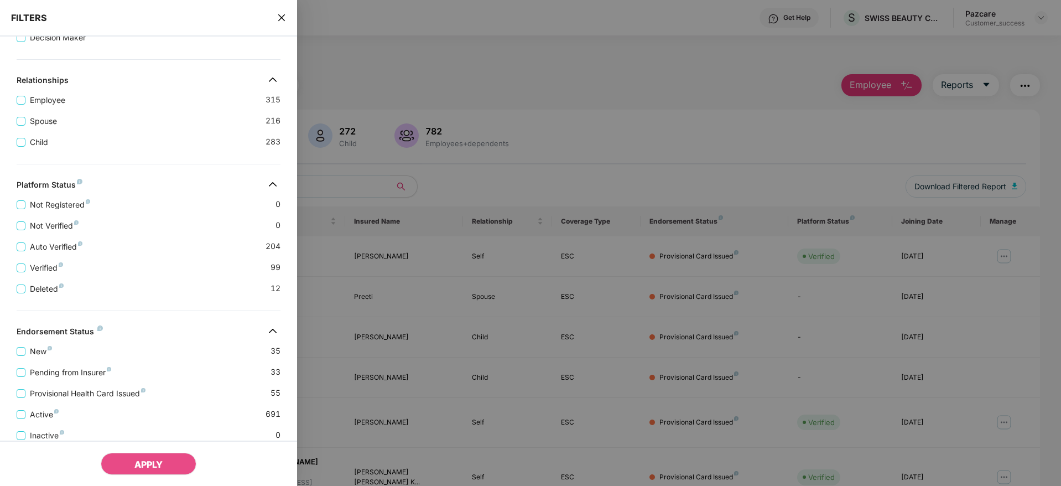
scroll to position [231, 0]
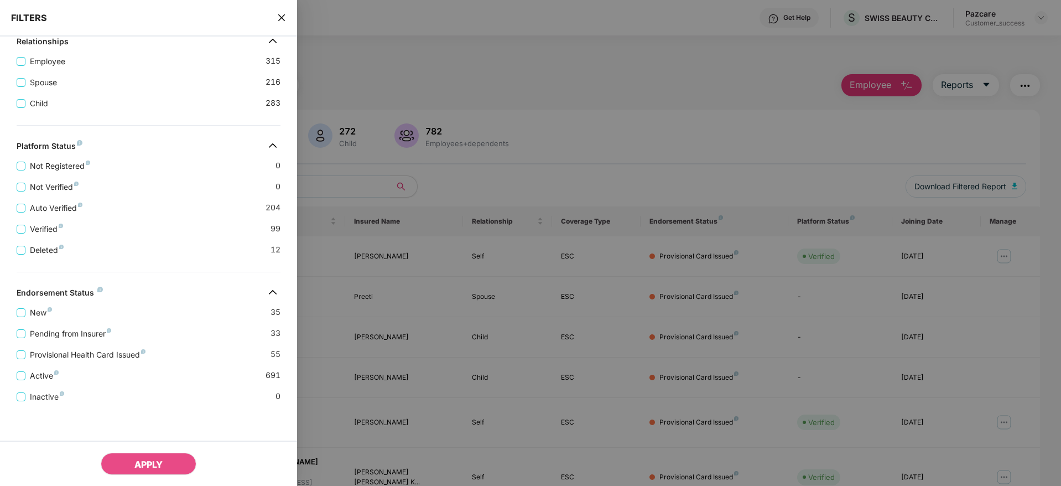
click at [284, 23] on span "close" at bounding box center [281, 17] width 9 height 11
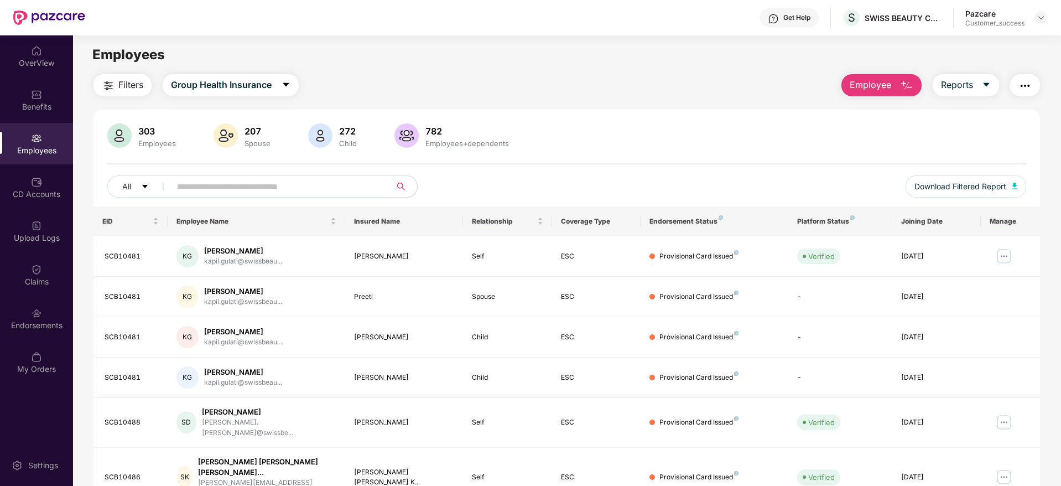
click at [40, 153] on div "Employees" at bounding box center [36, 150] width 73 height 11
click at [132, 90] on span "Filters" at bounding box center [130, 85] width 25 height 14
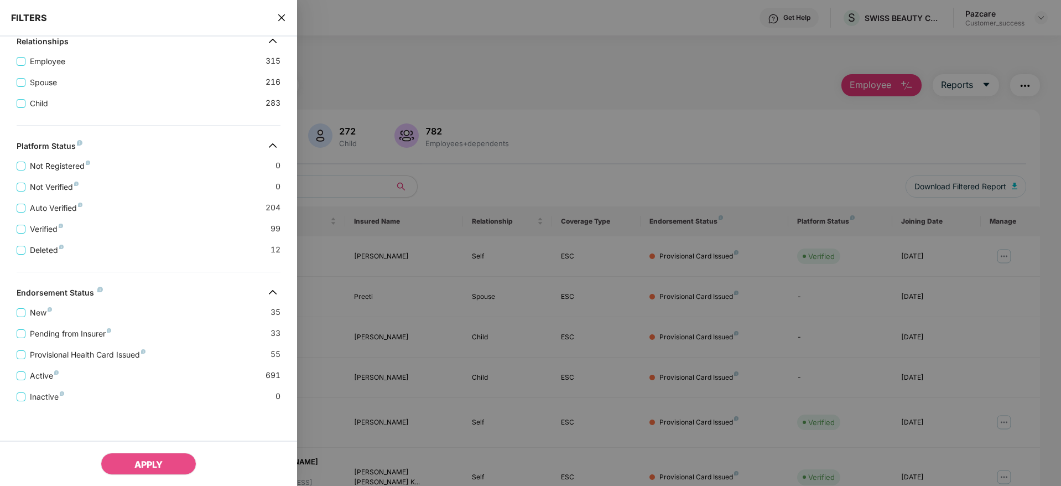
click at [154, 325] on div "Pending from Insurer 33" at bounding box center [149, 329] width 264 height 21
click at [284, 18] on icon "close" at bounding box center [281, 17] width 9 height 9
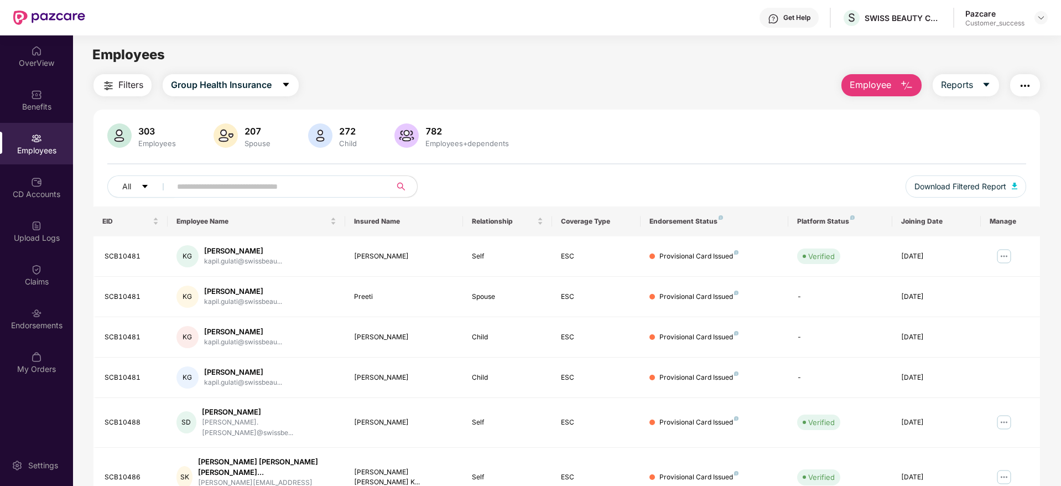
click at [126, 76] on button "Filters" at bounding box center [122, 85] width 58 height 22
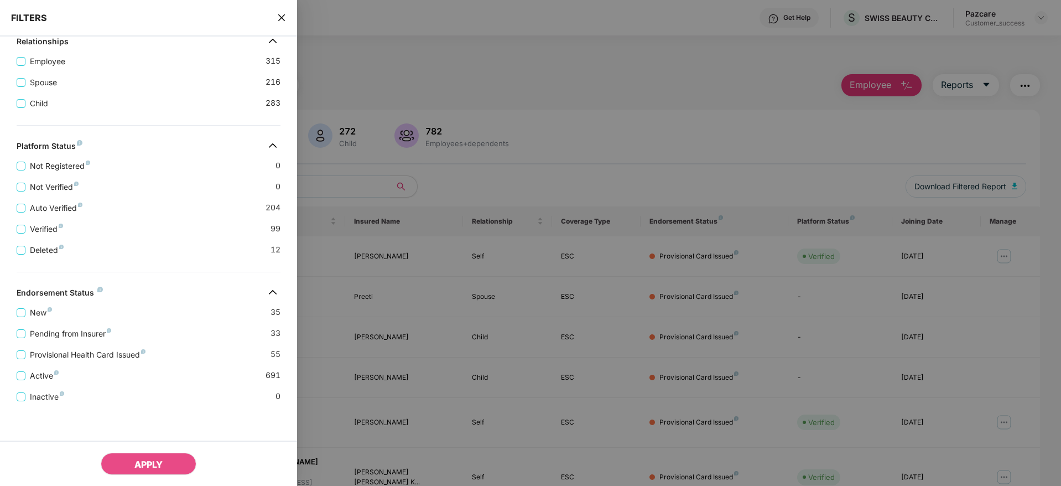
click at [274, 17] on div "FILTERS" at bounding box center [148, 18] width 297 height 37
click at [277, 17] on icon "close" at bounding box center [281, 17] width 9 height 9
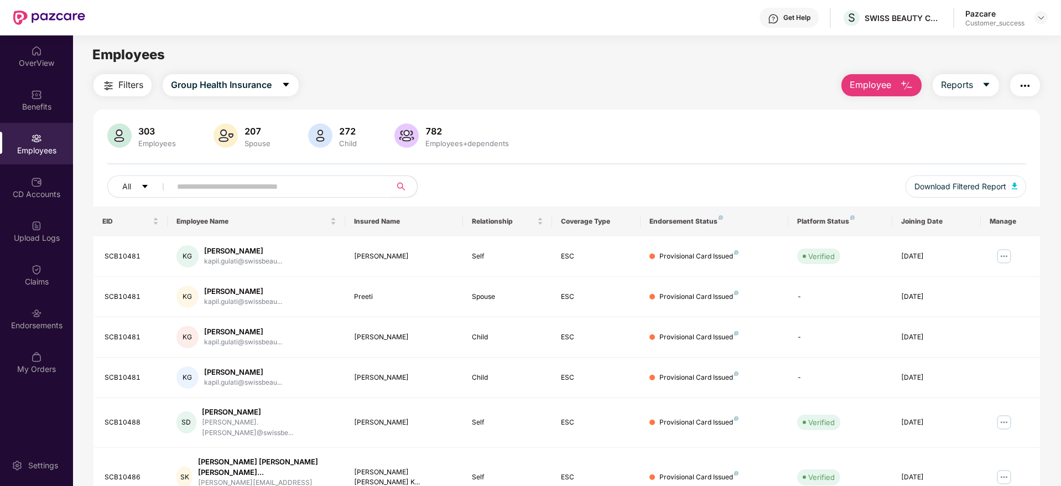
click at [121, 92] on button "Filters" at bounding box center [122, 85] width 58 height 22
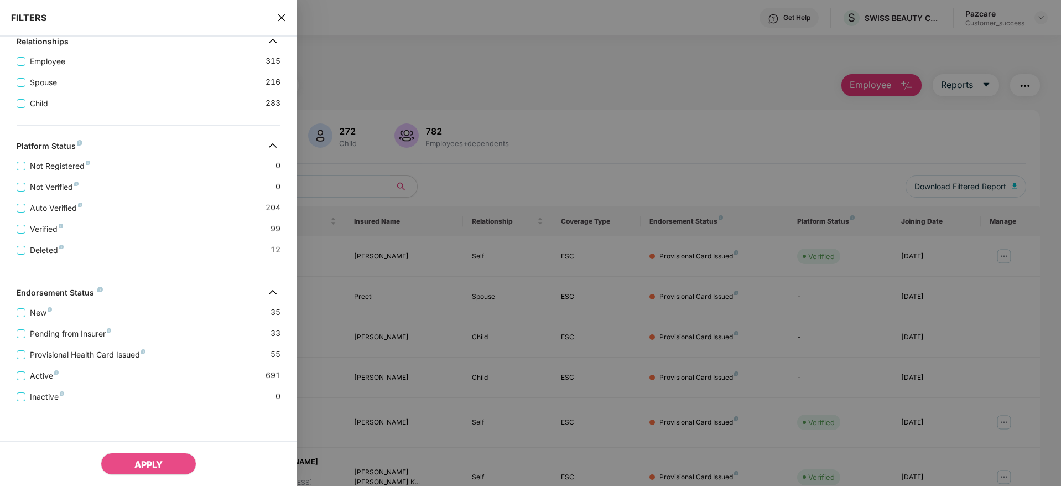
click at [163, 338] on div "Pending from Insurer 33" at bounding box center [149, 329] width 264 height 21
click at [33, 377] on span "Active" at bounding box center [44, 375] width 38 height 12
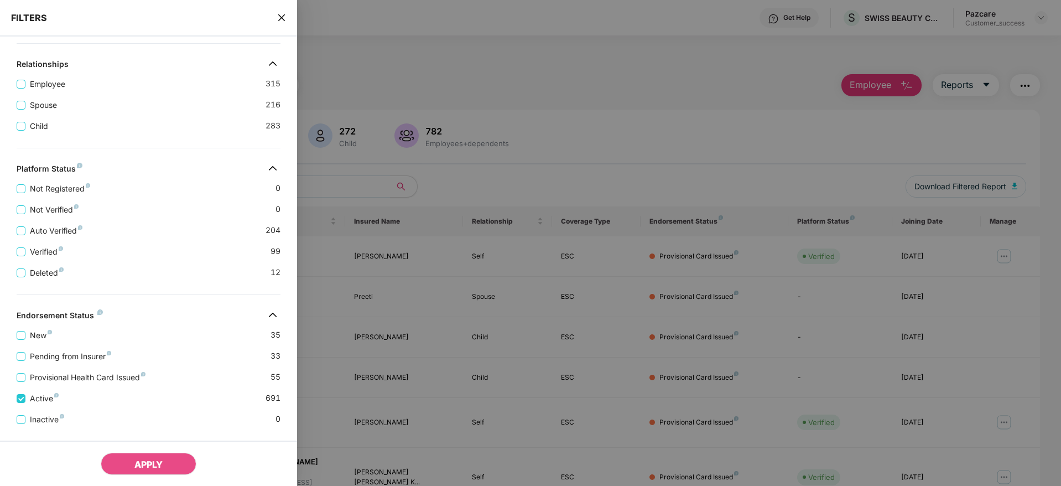
click at [279, 19] on icon "close" at bounding box center [281, 17] width 9 height 9
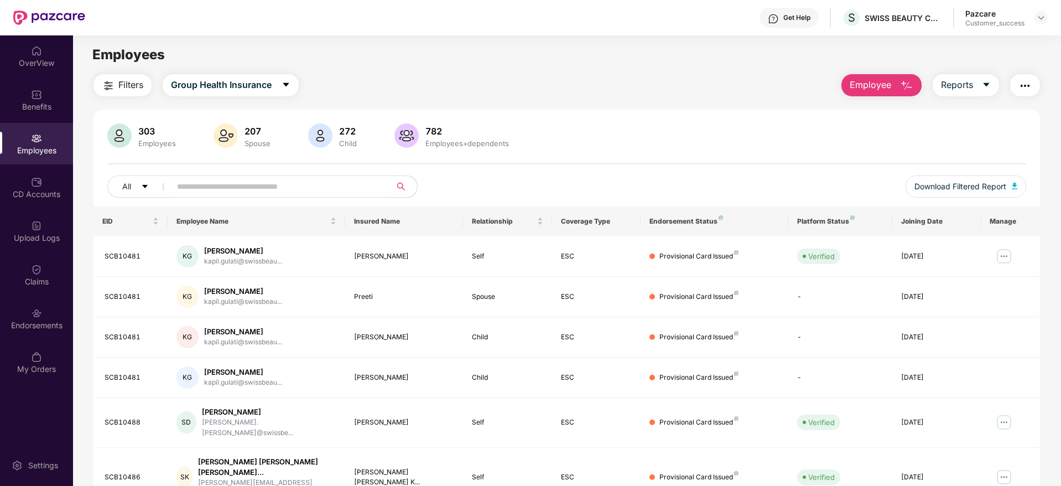
click at [135, 85] on span "Filters" at bounding box center [130, 85] width 25 height 14
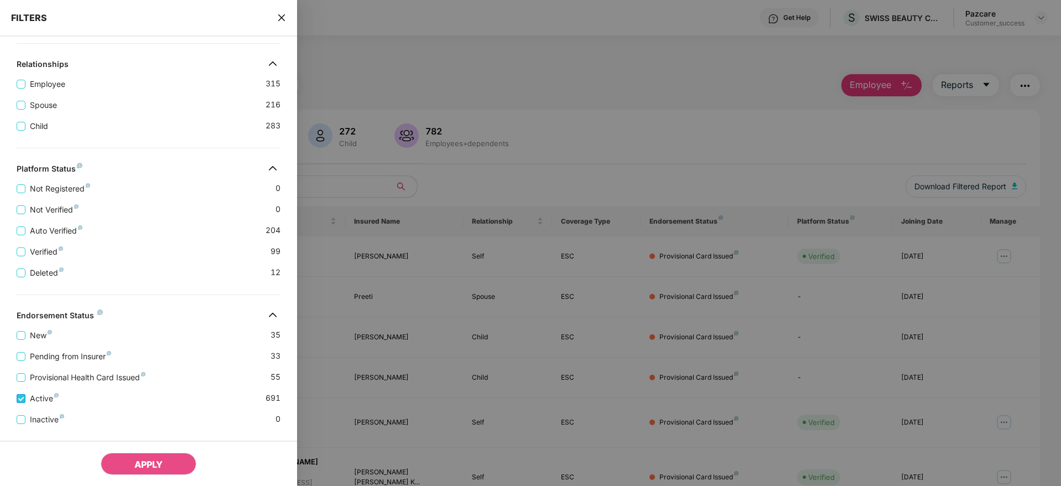
click at [40, 397] on span "Active" at bounding box center [44, 398] width 38 height 12
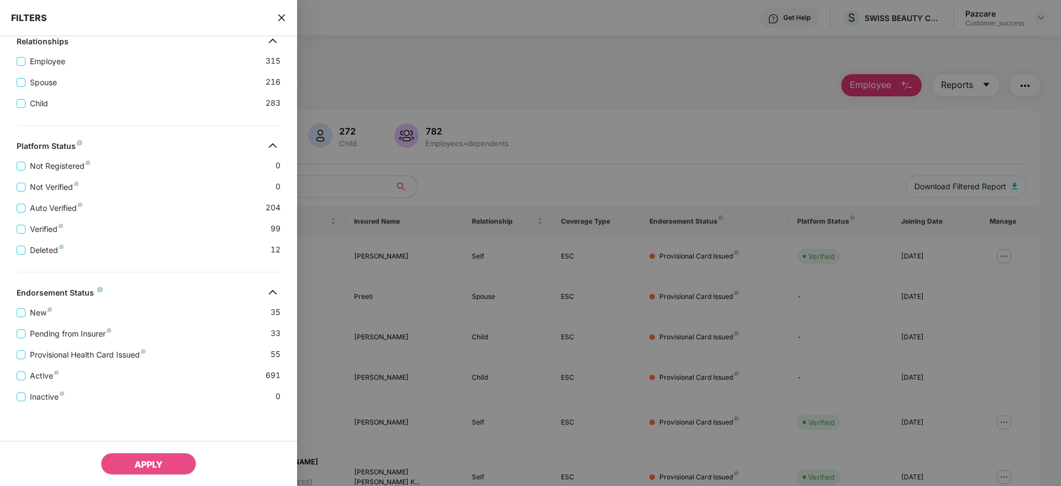
click at [279, 14] on icon "close" at bounding box center [281, 17] width 7 height 7
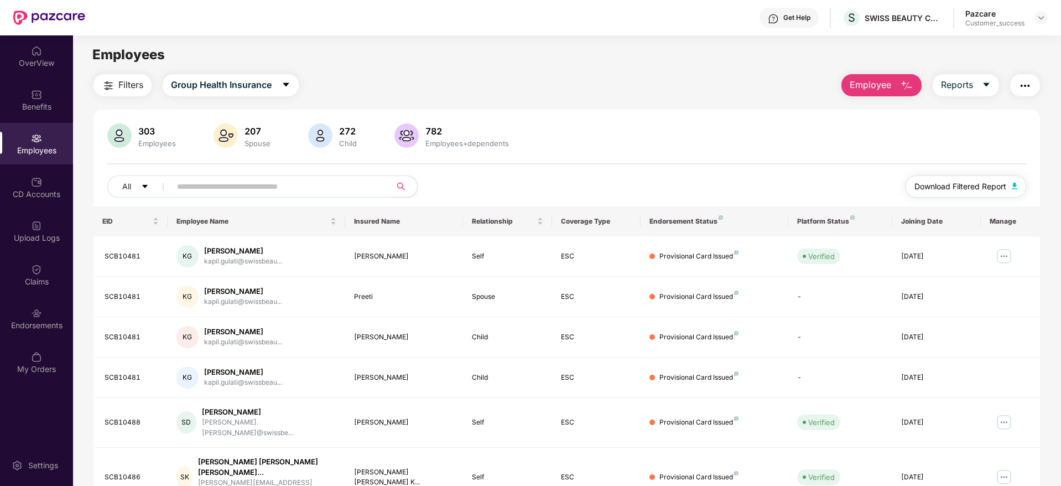
click at [941, 182] on span "Download Filtered Report" at bounding box center [960, 186] width 92 height 12
click at [241, 88] on span "Group Health Insurance" at bounding box center [221, 85] width 101 height 14
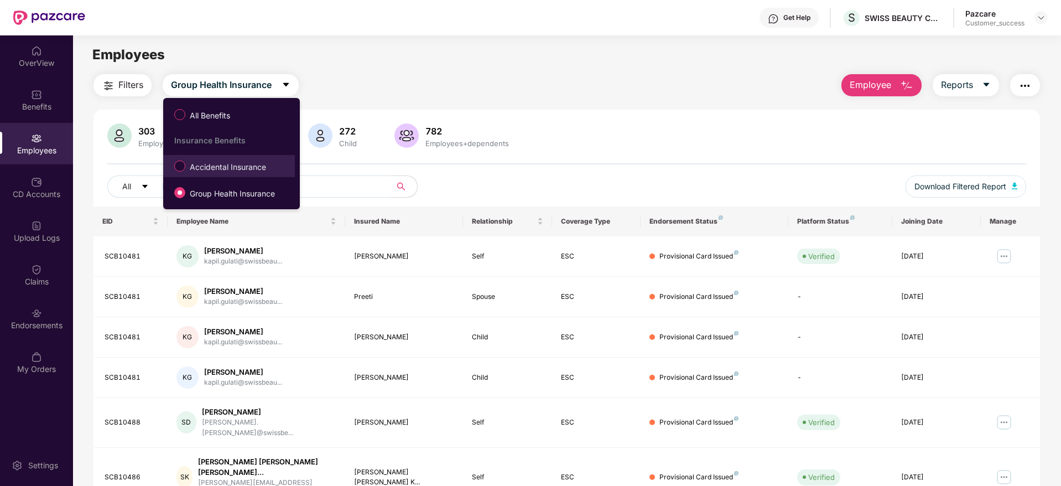
click at [233, 169] on span "Accidental Insurance" at bounding box center [227, 167] width 85 height 12
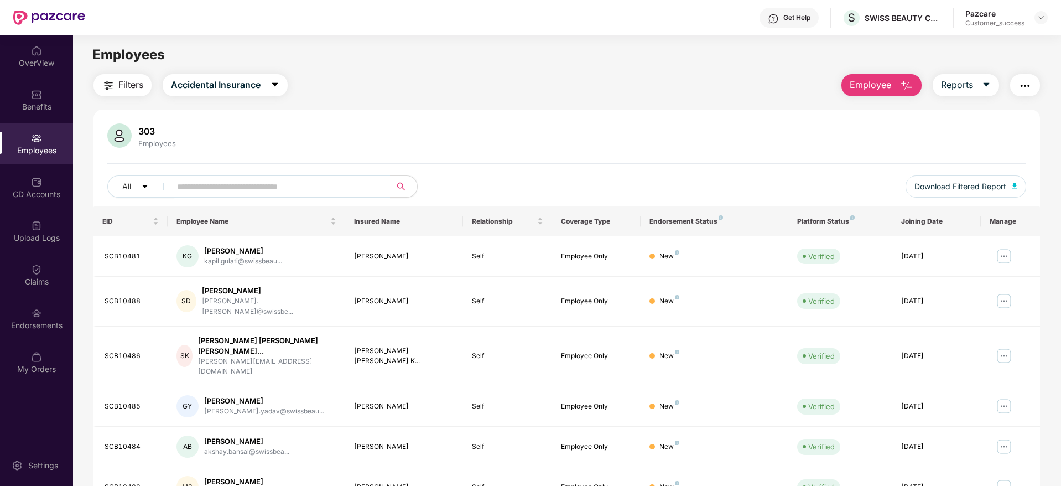
click at [124, 85] on span "Filters" at bounding box center [130, 85] width 25 height 14
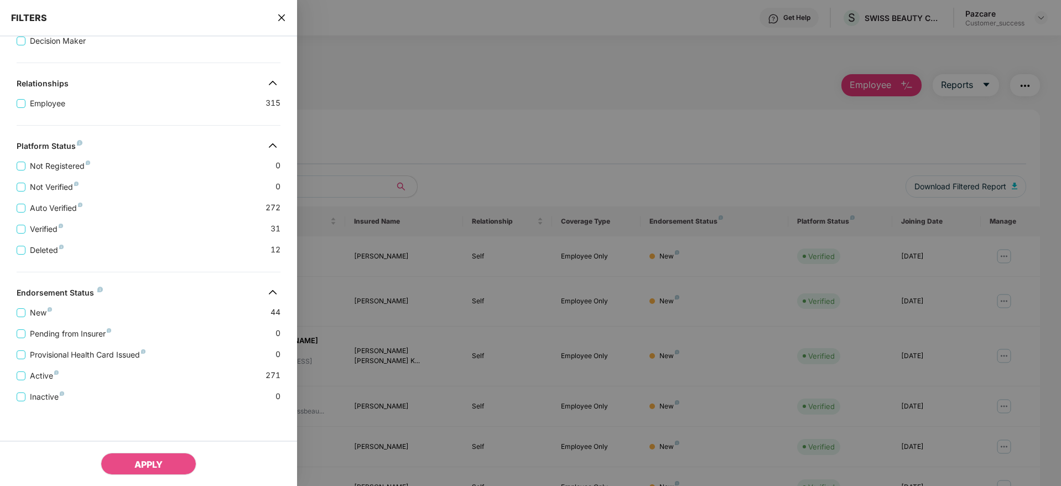
scroll to position [189, 0]
click at [207, 316] on div "New 44" at bounding box center [149, 308] width 264 height 21
click at [37, 377] on span "Active" at bounding box center [44, 375] width 38 height 12
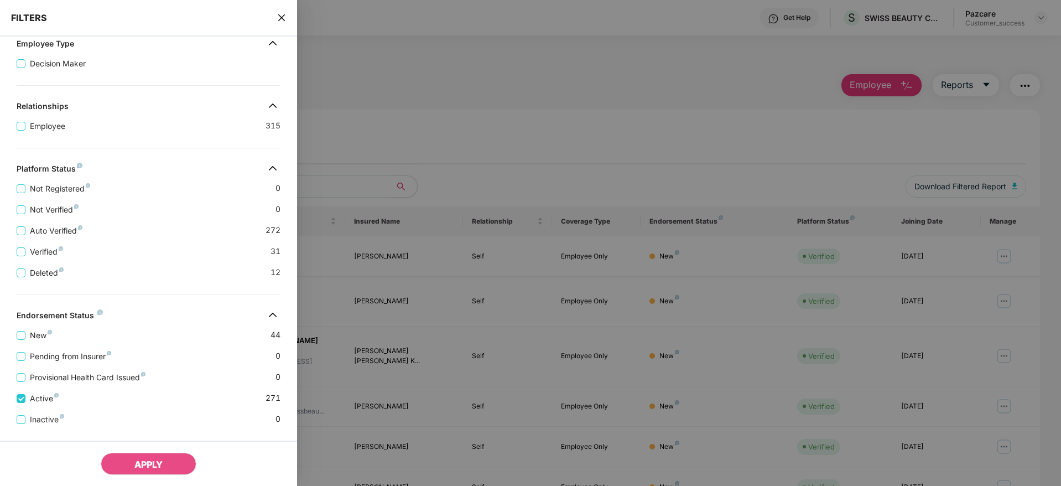
click at [280, 18] on icon "close" at bounding box center [281, 17] width 9 height 9
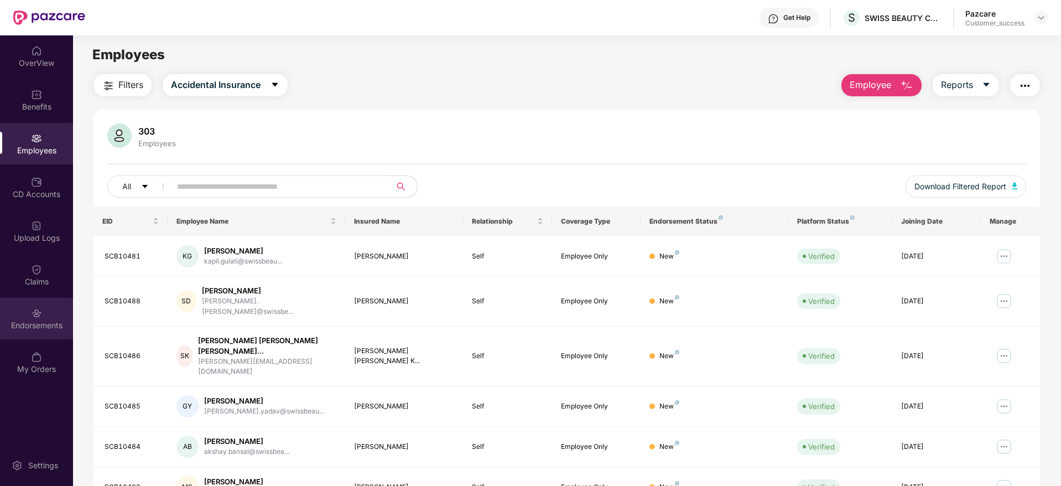
click at [46, 311] on div "Endorsements" at bounding box center [36, 318] width 73 height 41
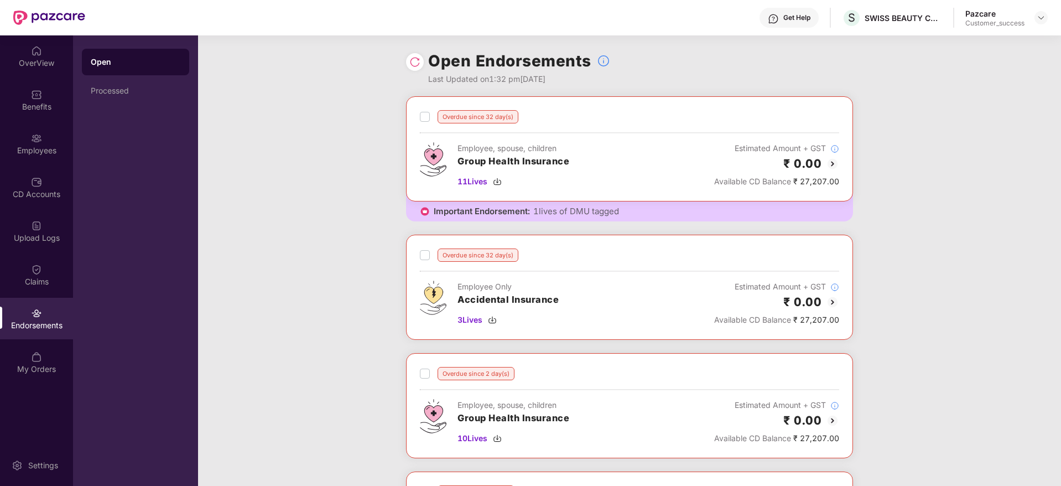
click at [337, 249] on div "Overdue since 32 day(s) Employee, spouse, children Group Health Insurance 11 Li…" at bounding box center [629, 343] width 863 height 494
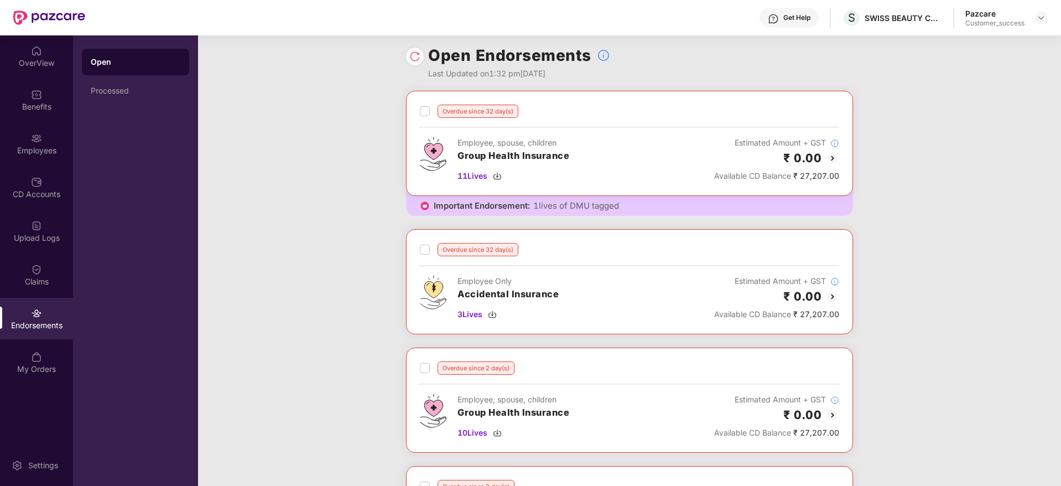
scroll to position [0, 0]
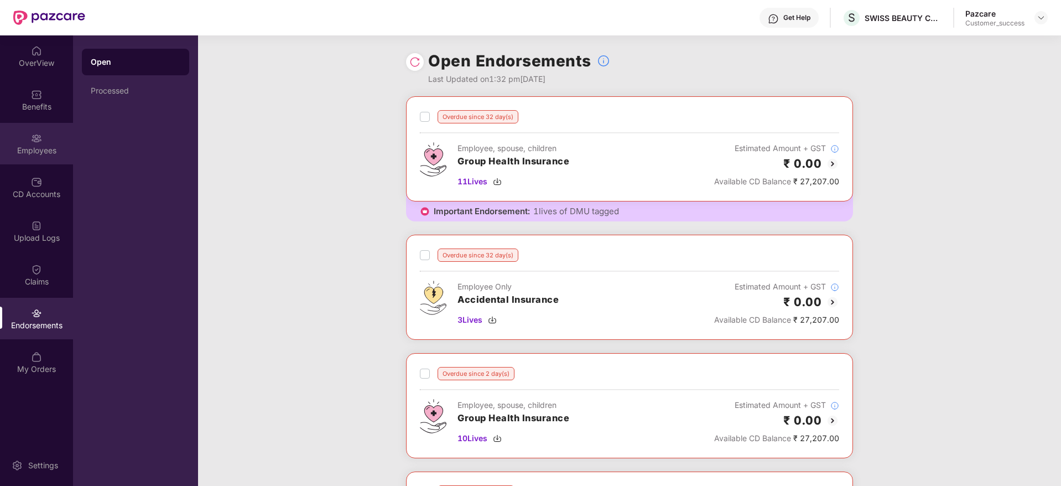
click at [30, 158] on div "Employees" at bounding box center [36, 143] width 73 height 41
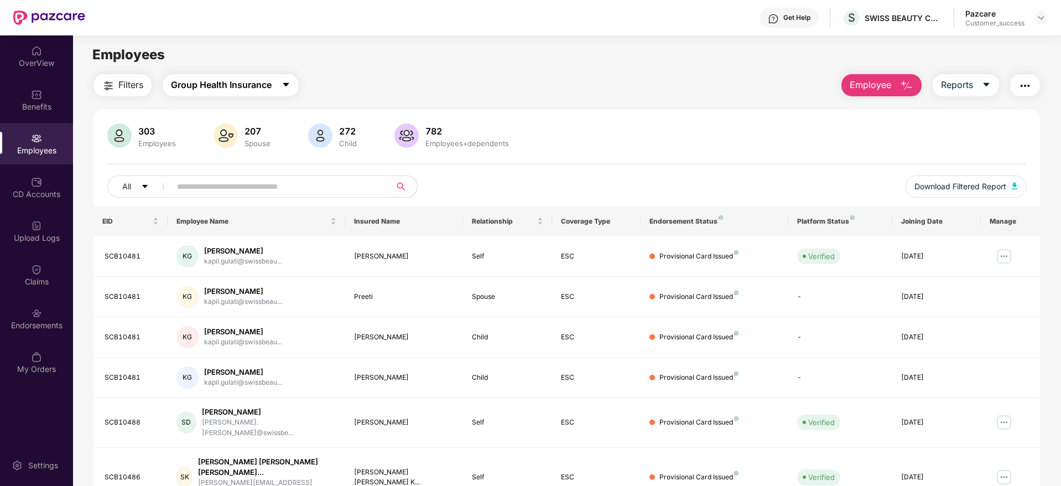
click at [255, 76] on button "Group Health Insurance" at bounding box center [231, 85] width 136 height 22
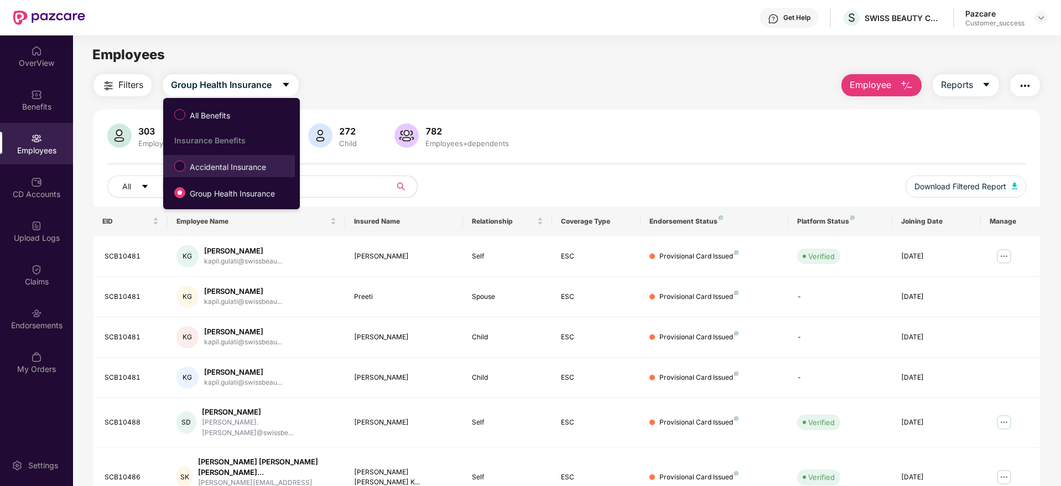
click at [225, 163] on span "Accidental Insurance" at bounding box center [227, 167] width 85 height 12
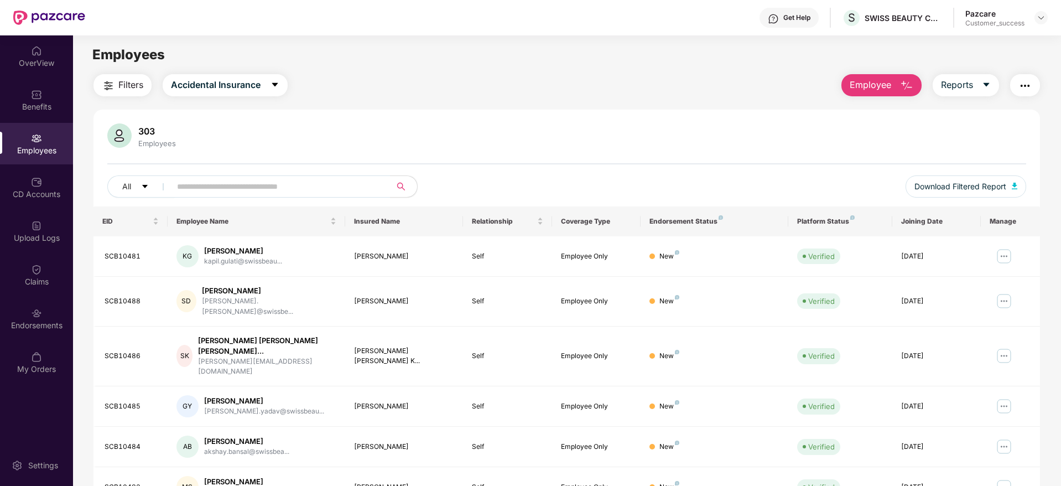
click at [118, 85] on button "Filters" at bounding box center [122, 85] width 58 height 22
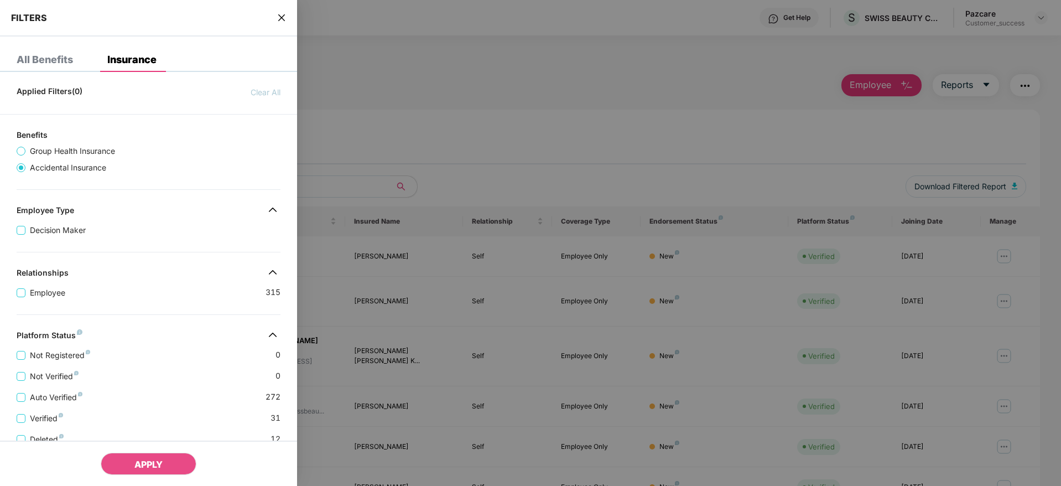
click at [178, 324] on div "Applied Filters(0) Clear All Benefits Group Health Insurance Accidental Insuran…" at bounding box center [148, 378] width 297 height 594
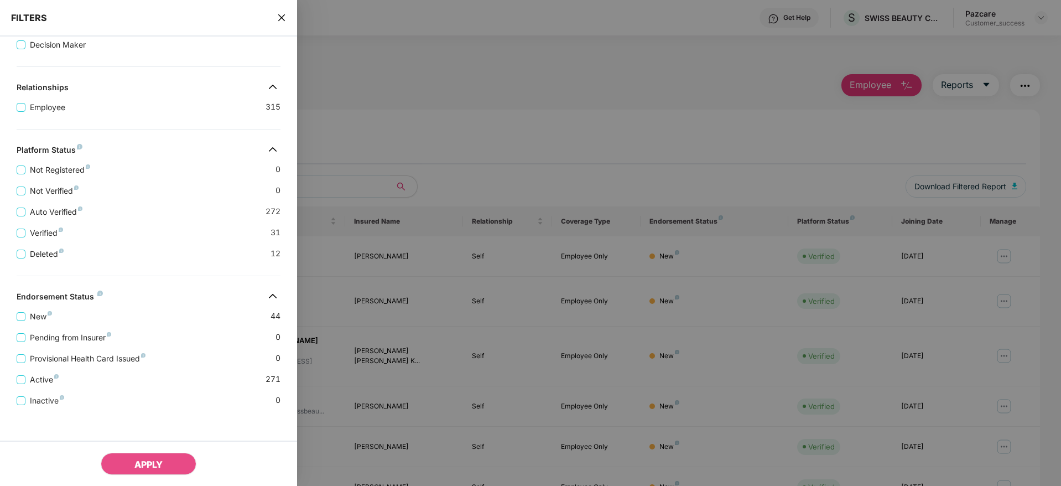
scroll to position [189, 0]
drag, startPoint x: 274, startPoint y: 16, endPoint x: 281, endPoint y: 18, distance: 7.0
click at [281, 18] on div "FILTERS" at bounding box center [148, 18] width 297 height 37
click at [281, 18] on icon "close" at bounding box center [281, 17] width 7 height 7
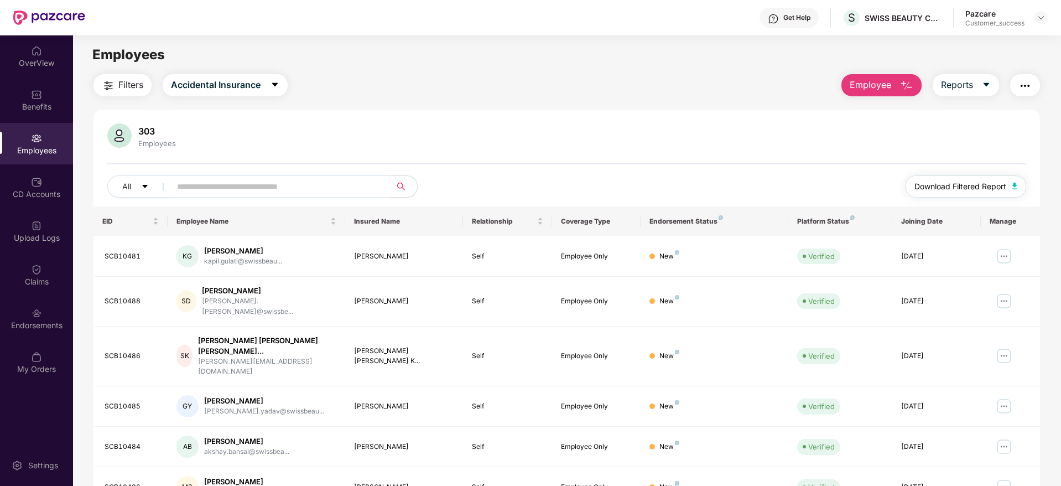
click at [963, 189] on span "Download Filtered Report" at bounding box center [960, 186] width 92 height 12
